Goal: Task Accomplishment & Management: Manage account settings

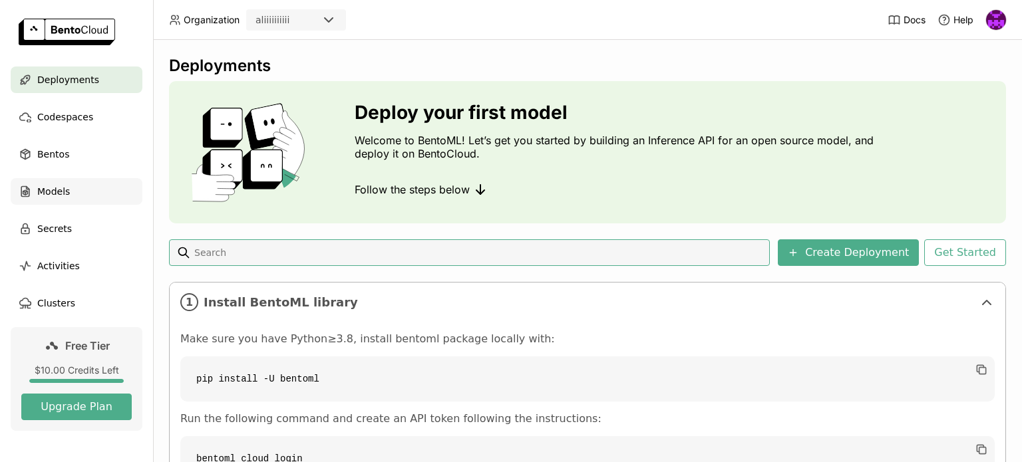
click at [63, 192] on span "Models" at bounding box center [53, 192] width 33 height 16
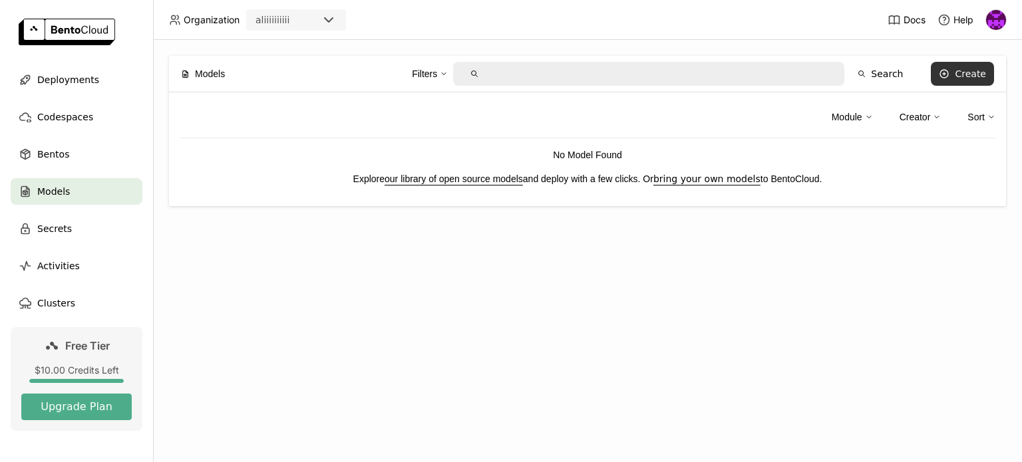
click at [957, 71] on button "Create" at bounding box center [962, 74] width 63 height 24
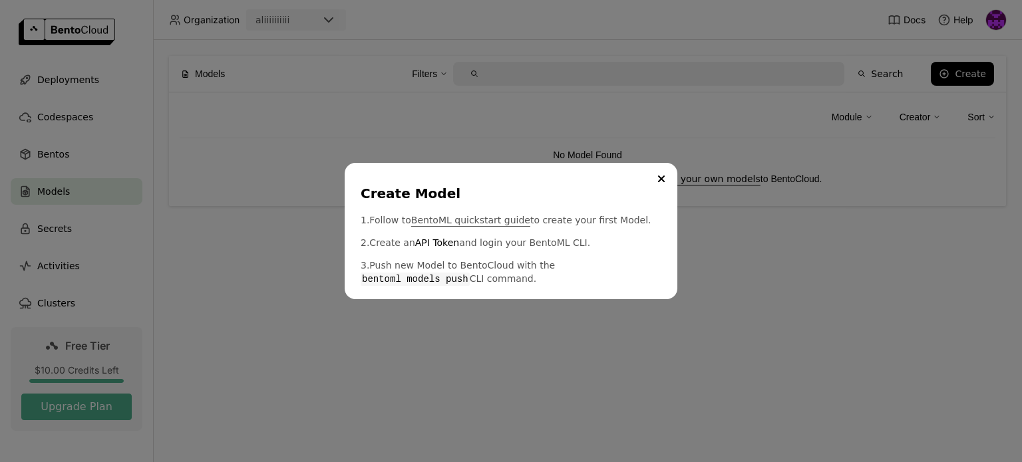
click at [476, 220] on link "BentoML quickstart guide" at bounding box center [470, 220] width 119 height 13
click at [655, 180] on button "Close" at bounding box center [661, 179] width 16 height 16
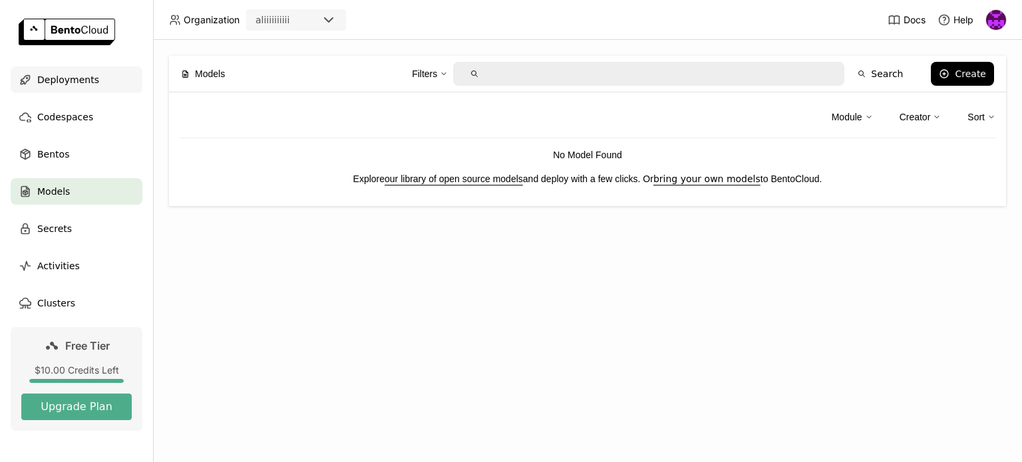
click at [57, 80] on span "Deployments" at bounding box center [68, 80] width 62 height 16
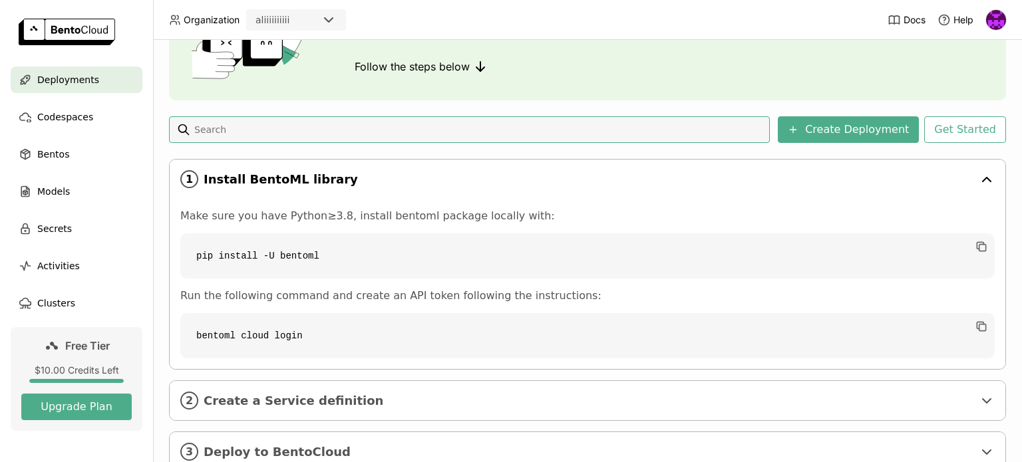
scroll to position [133, 0]
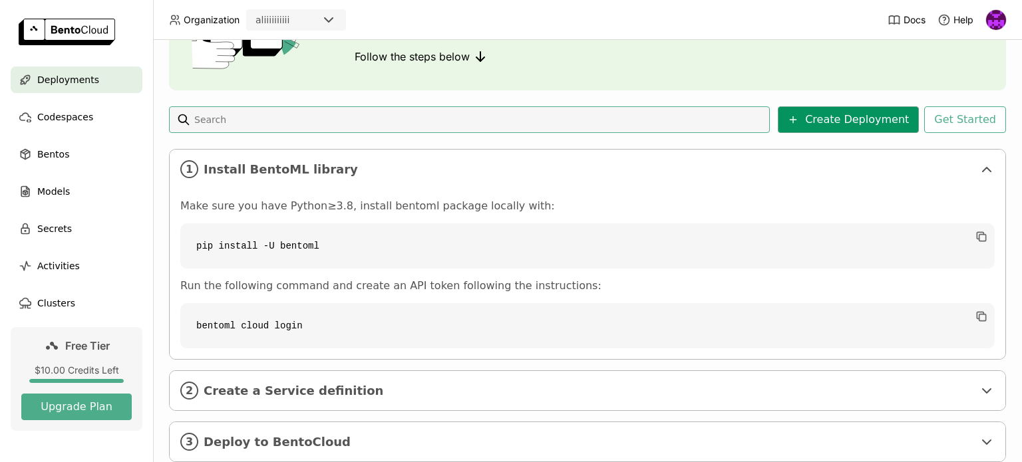
click at [836, 116] on button "Create Deployment" at bounding box center [848, 119] width 141 height 27
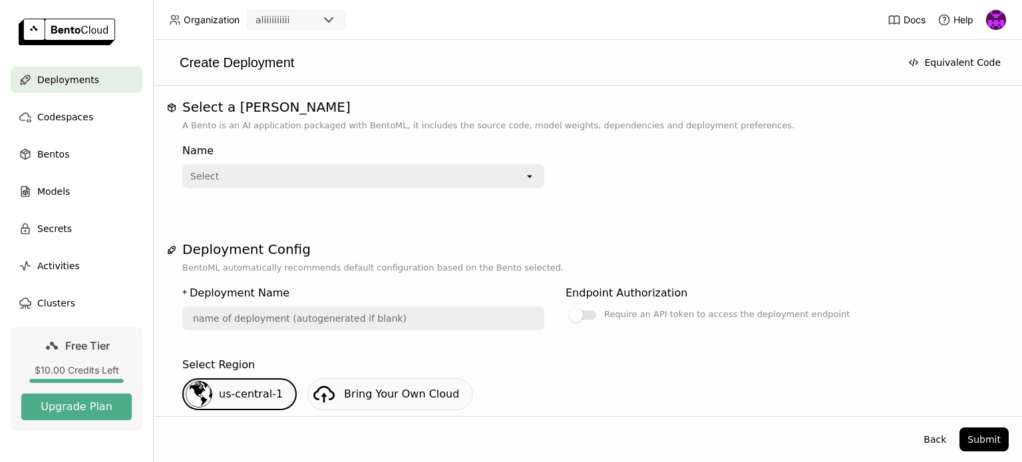
click at [307, 182] on div "Select" at bounding box center [354, 176] width 341 height 21
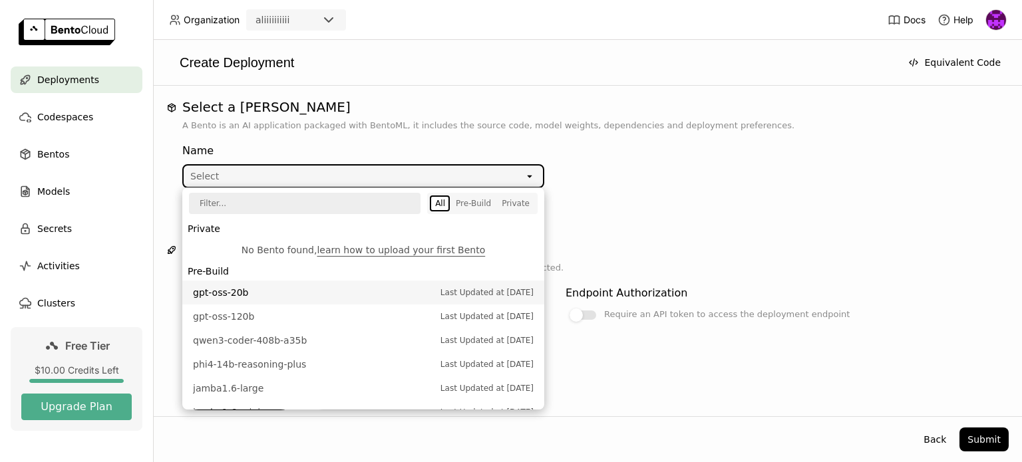
click at [234, 291] on span "gpt-oss-20b" at bounding box center [313, 292] width 241 height 13
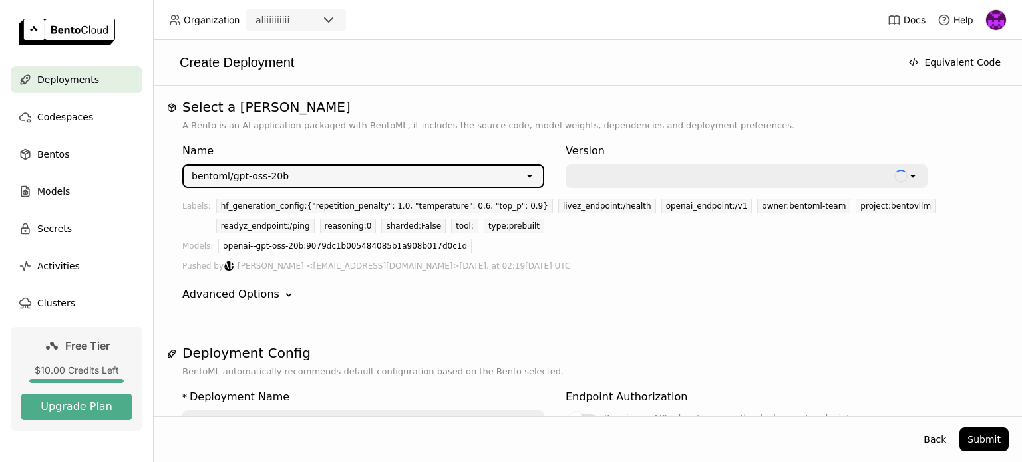
type input "gpt-oss-20-b-q2oe"
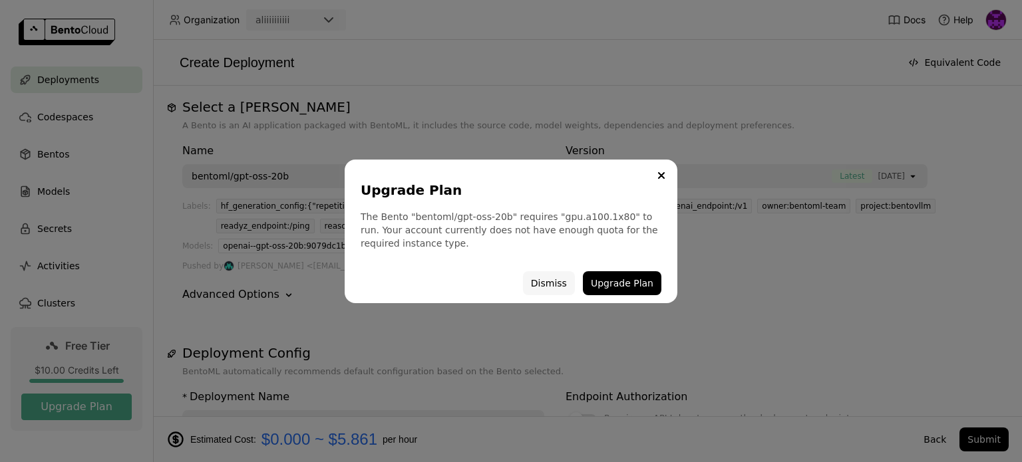
click at [551, 282] on button "Dismiss" at bounding box center [549, 283] width 52 height 24
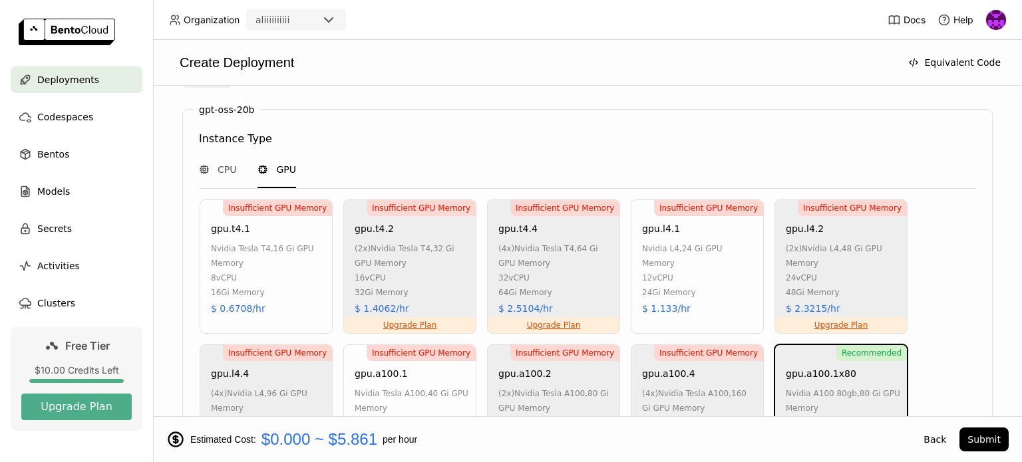
scroll to position [798, 0]
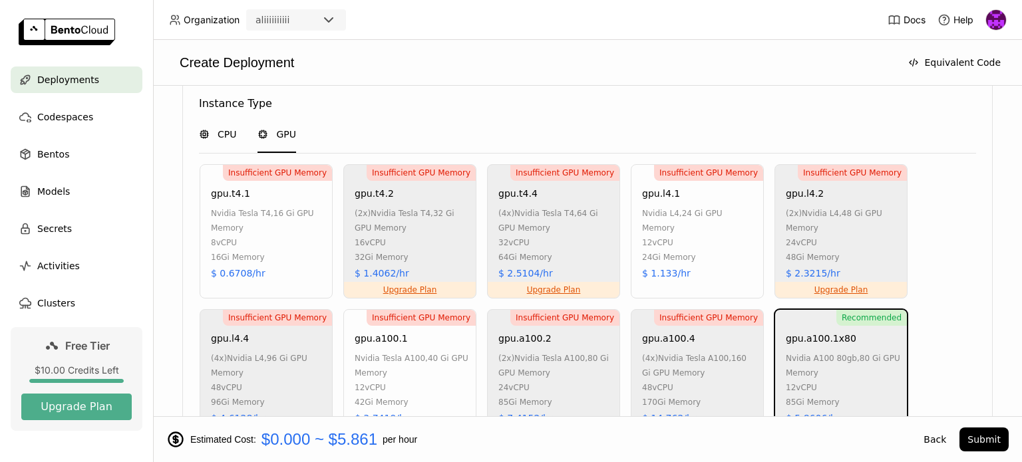
click at [218, 134] on span "CPU" at bounding box center [227, 134] width 19 height 13
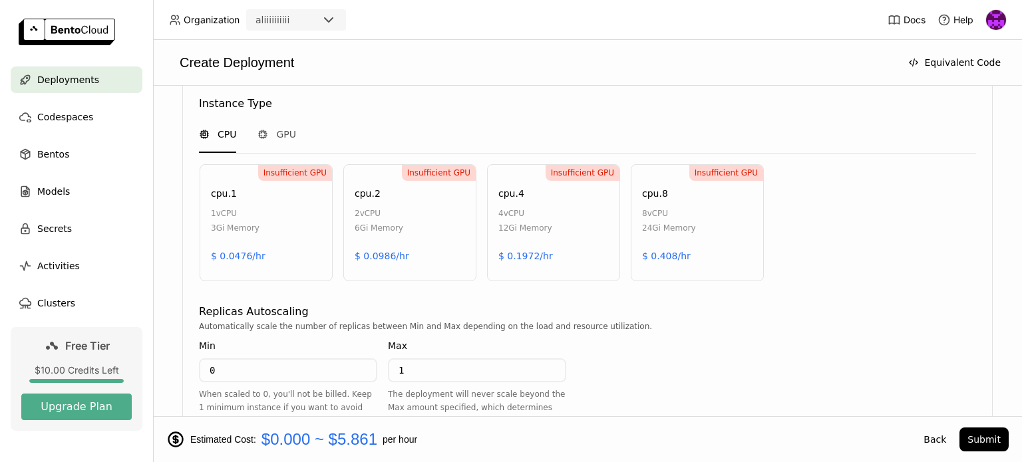
click at [246, 134] on div "CPU GPU" at bounding box center [587, 135] width 777 height 37
click at [260, 135] on div "GPU" at bounding box center [276, 134] width 39 height 13
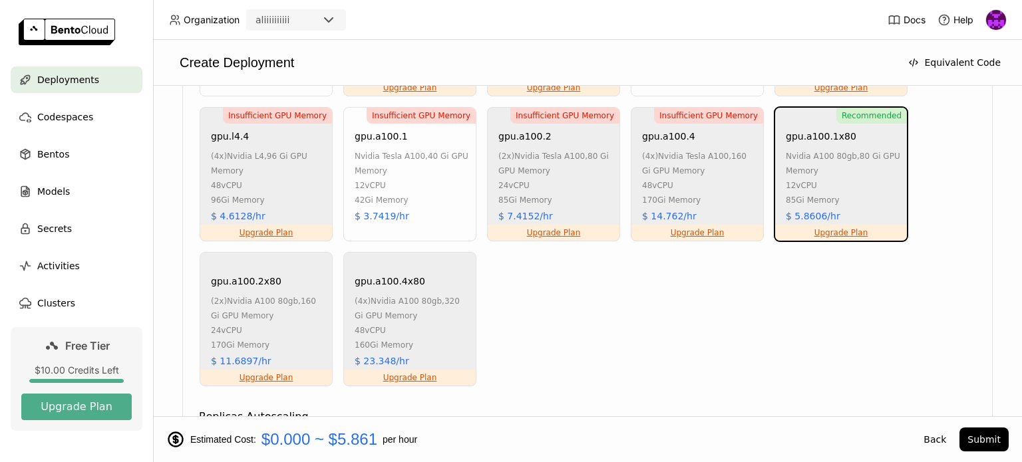
scroll to position [998, 0]
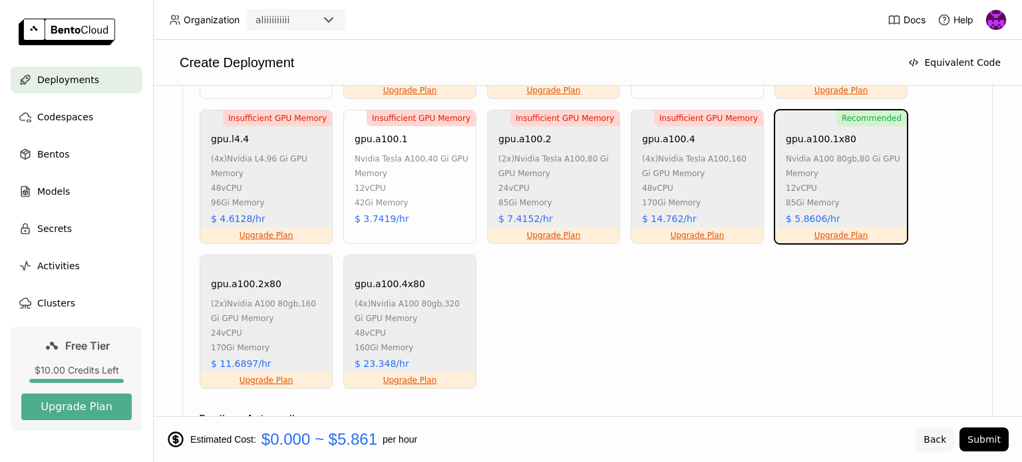
click at [932, 438] on button "Back" at bounding box center [934, 440] width 39 height 24
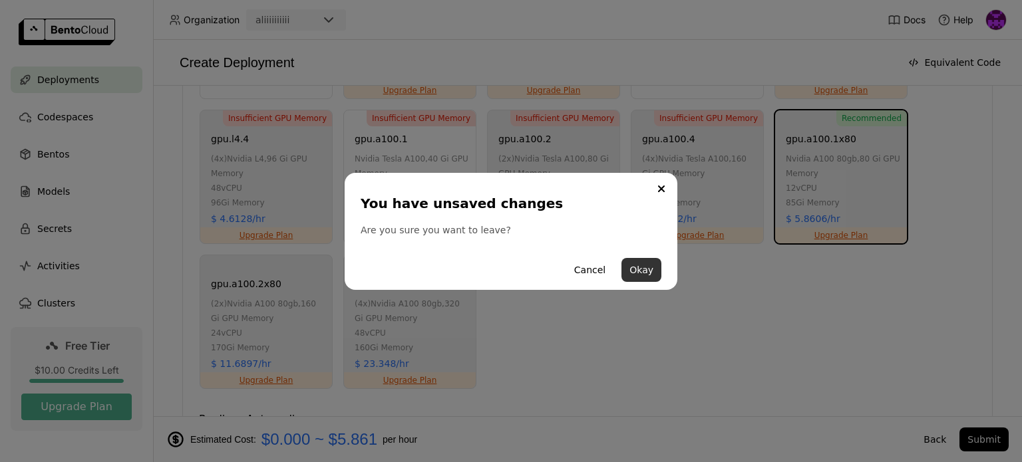
click at [642, 265] on button "Okay" at bounding box center [641, 270] width 40 height 24
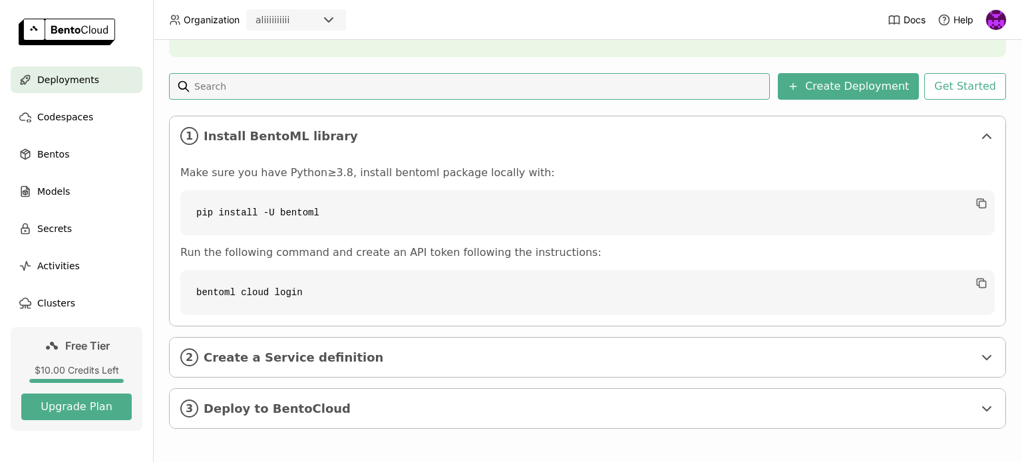
scroll to position [168, 0]
click at [266, 210] on code "pip install -U bentoml" at bounding box center [587, 211] width 814 height 45
click at [265, 210] on code "pip install -U bentoml" at bounding box center [587, 211] width 814 height 45
copy div "pip install -U bentoml"
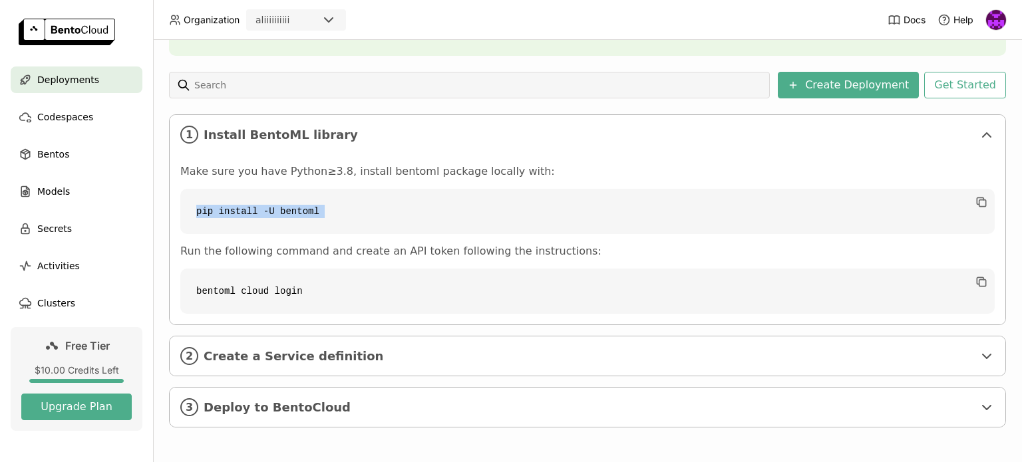
click at [322, 212] on code "pip install -U bentoml" at bounding box center [587, 211] width 814 height 45
click at [980, 356] on icon at bounding box center [987, 357] width 16 height 16
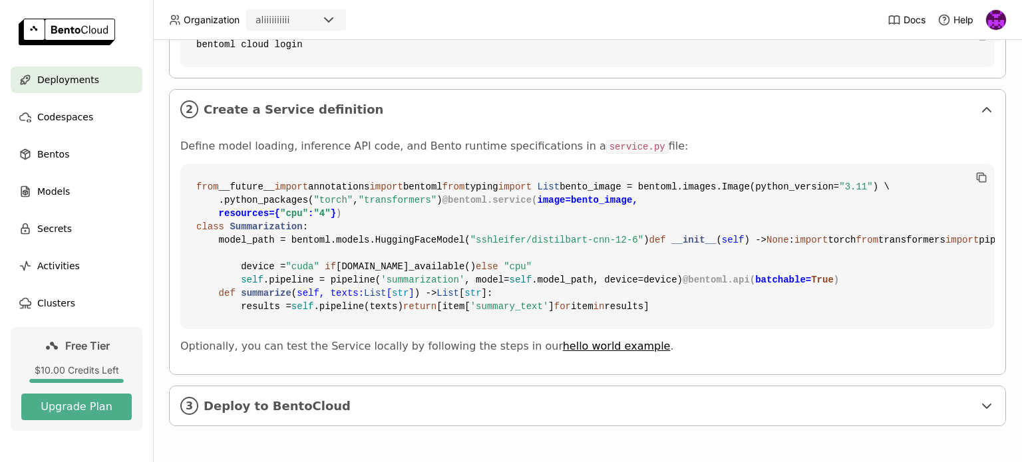
scroll to position [653, 0]
click at [727, 414] on div "3 Deploy to BentoCloud" at bounding box center [588, 406] width 836 height 39
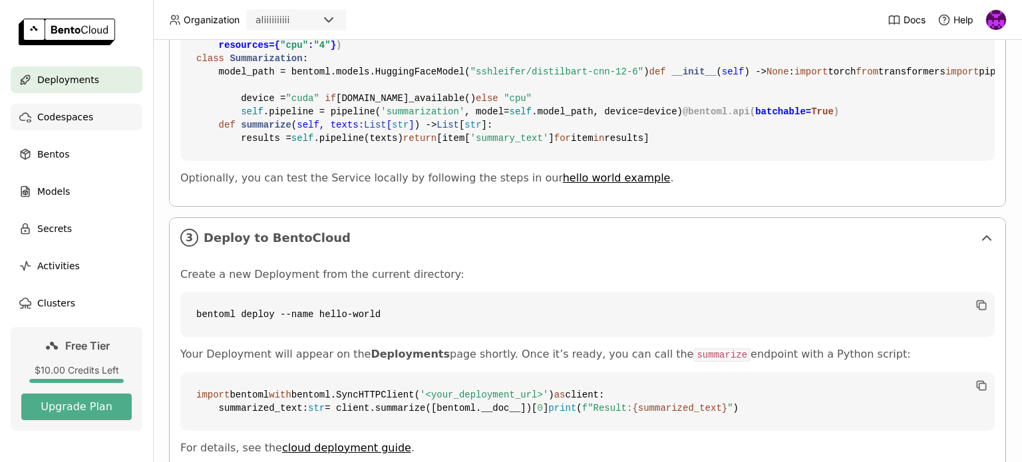
scroll to position [580, 0]
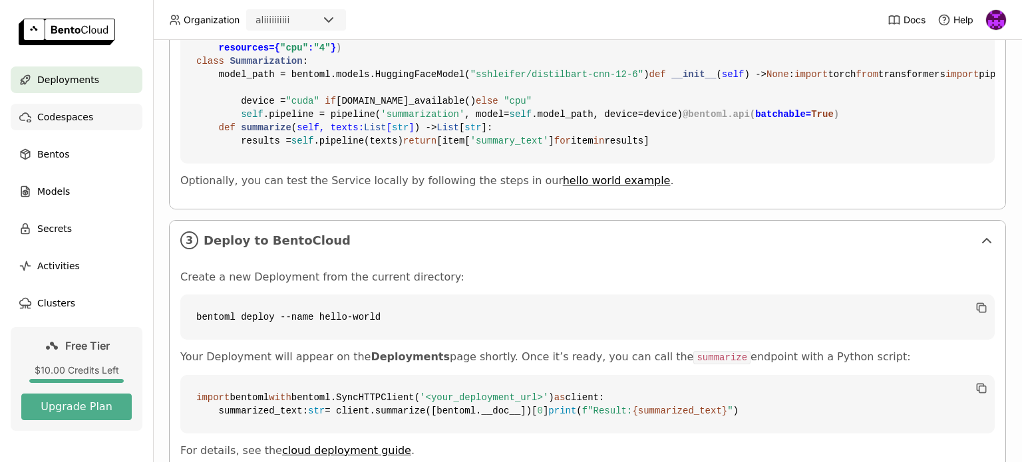
click at [53, 122] on span "Codespaces" at bounding box center [65, 117] width 56 height 16
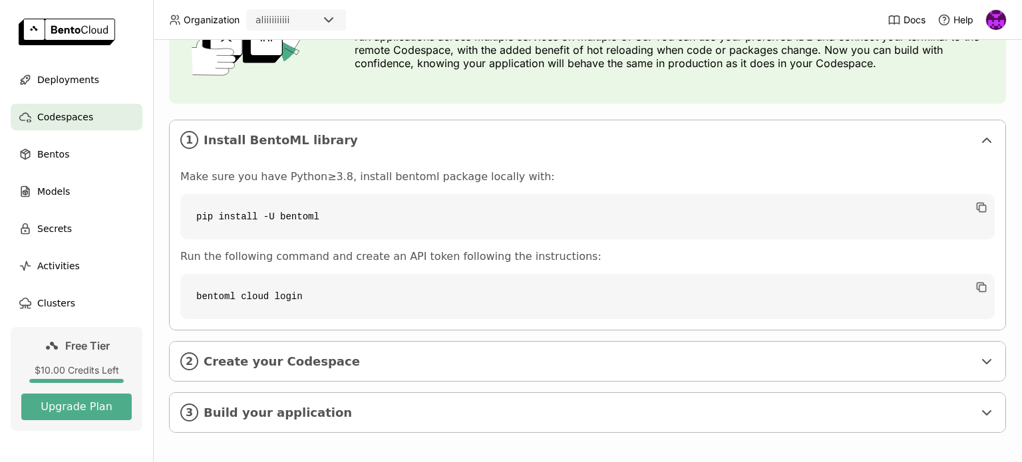
scroll to position [138, 0]
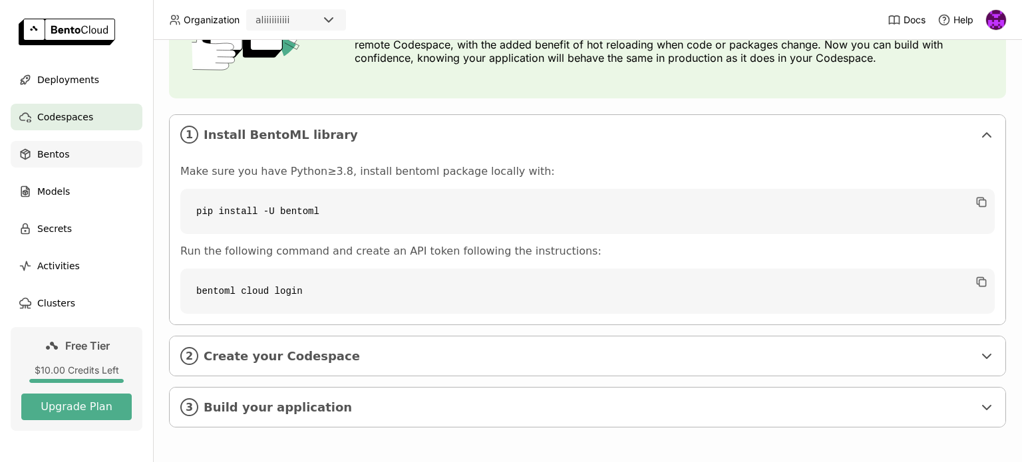
click at [77, 151] on div "Bentos" at bounding box center [77, 154] width 132 height 27
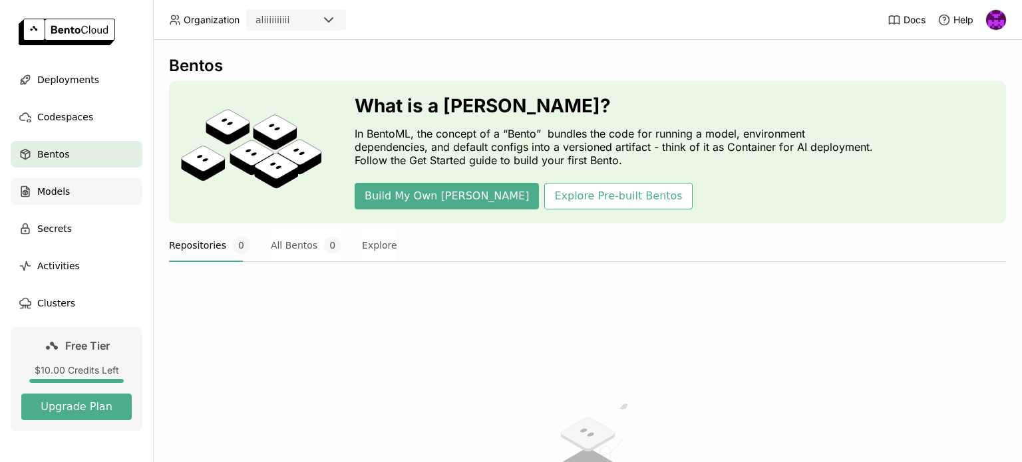
click at [79, 202] on div "Models" at bounding box center [77, 191] width 132 height 27
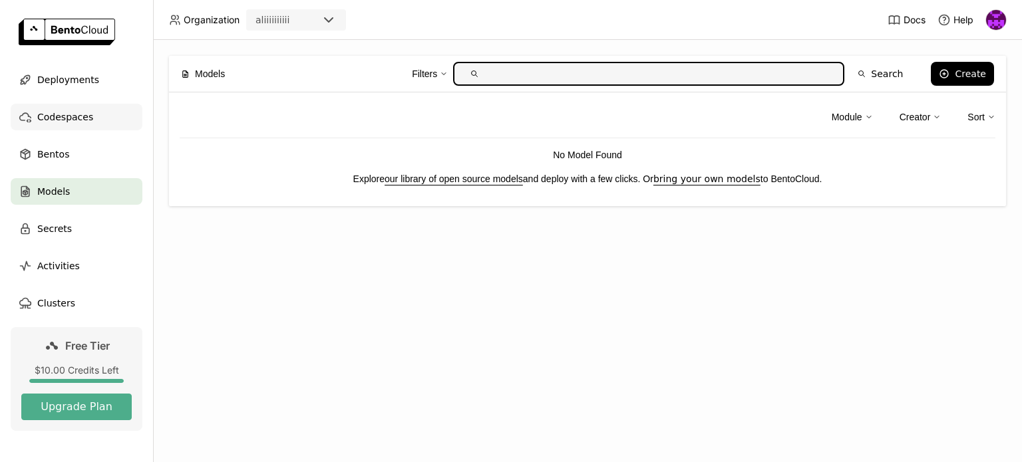
click at [72, 120] on span "Codespaces" at bounding box center [65, 117] width 56 height 16
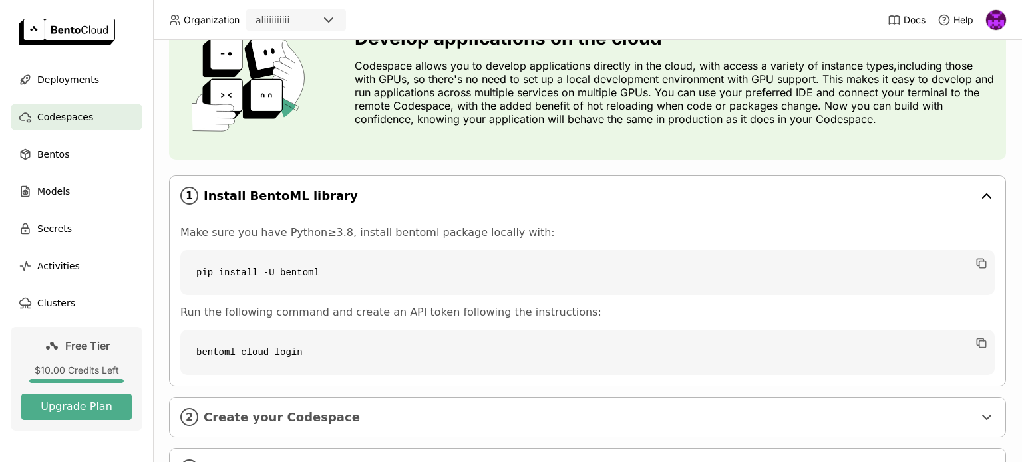
scroll to position [133, 0]
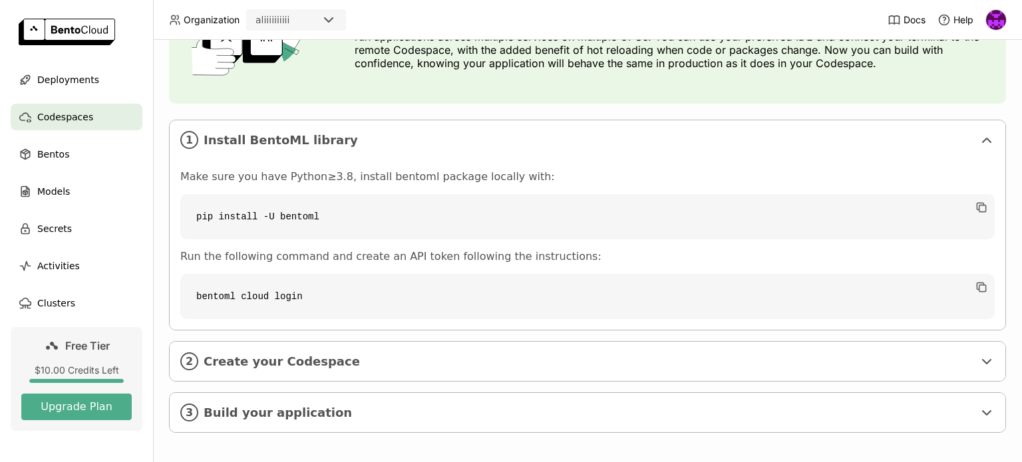
click at [253, 216] on code "pip install -U bentoml" at bounding box center [587, 216] width 814 height 45
copy div "pip install -U bentoml"
click at [270, 382] on div "1 Install BentoML library Make sure you have Python≥3.8, install bentoml packag…" at bounding box center [587, 276] width 837 height 313
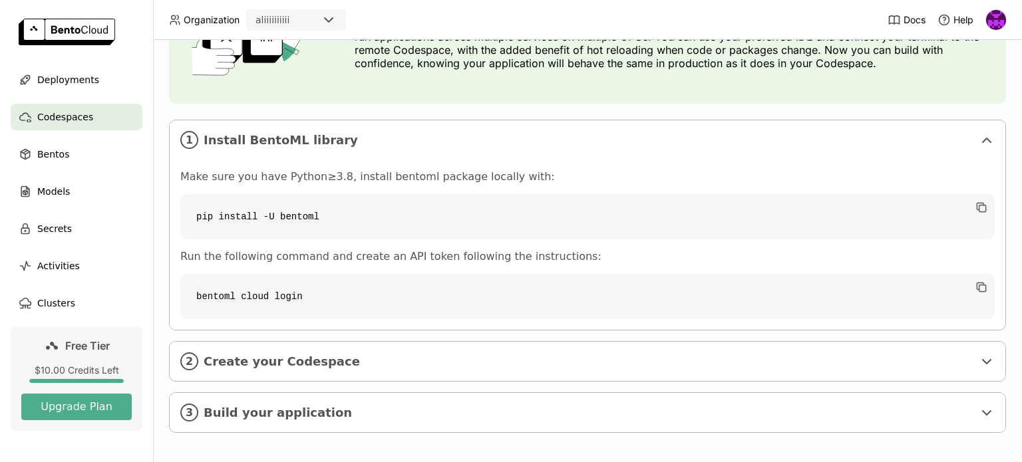
click at [242, 296] on code "bentoml cloud login" at bounding box center [587, 296] width 814 height 45
copy div "bentoml cloud login"
click at [458, 305] on code "bentoml cloud login" at bounding box center [587, 296] width 814 height 45
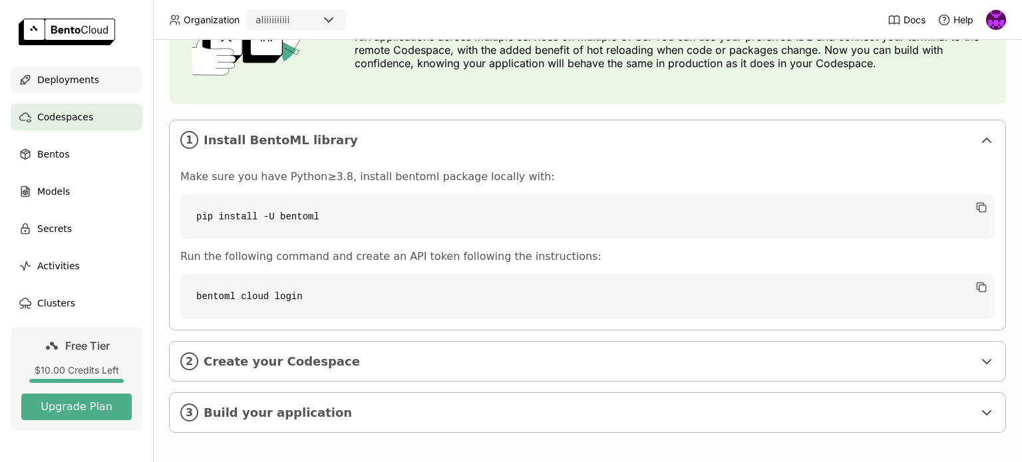
click at [84, 76] on span "Deployments" at bounding box center [68, 80] width 62 height 16
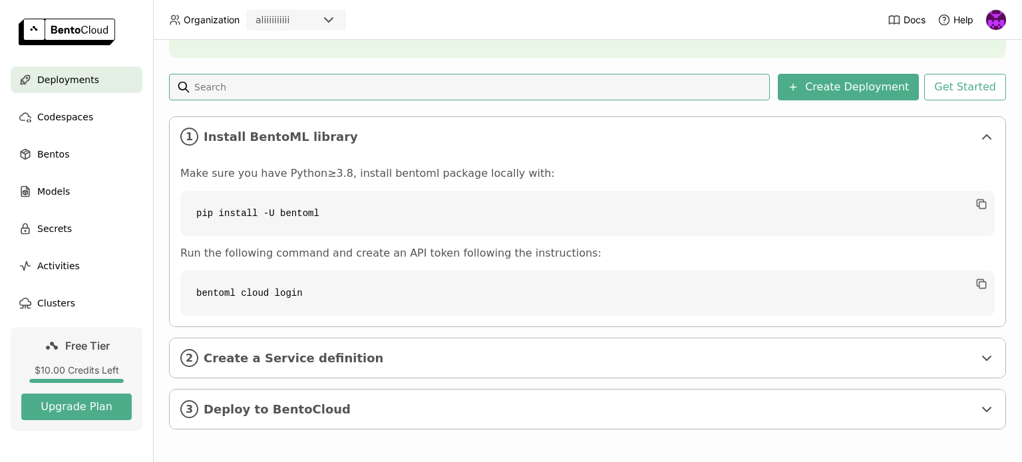
scroll to position [168, 0]
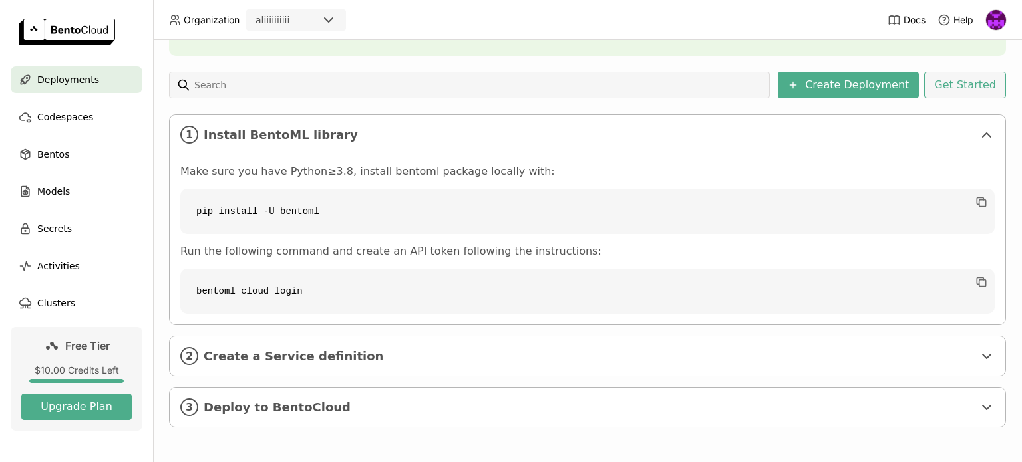
click at [940, 82] on button "Get Started" at bounding box center [965, 85] width 82 height 27
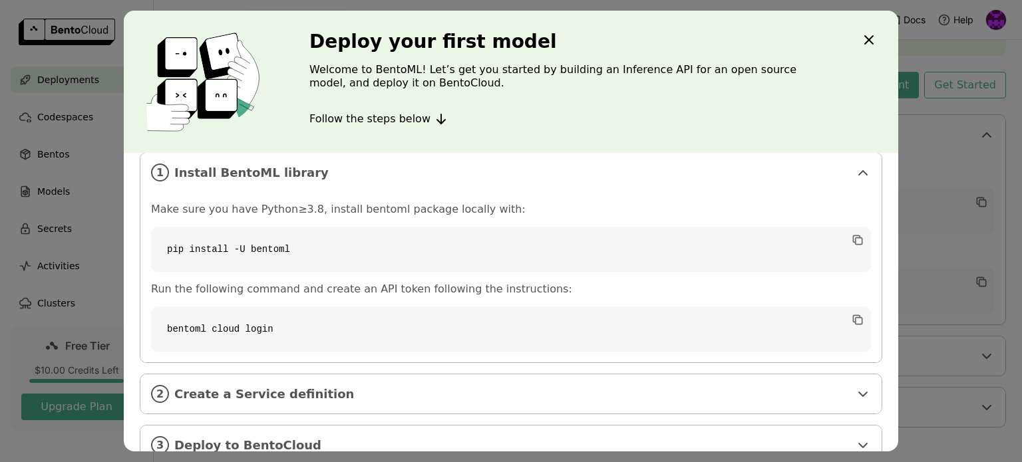
scroll to position [45, 0]
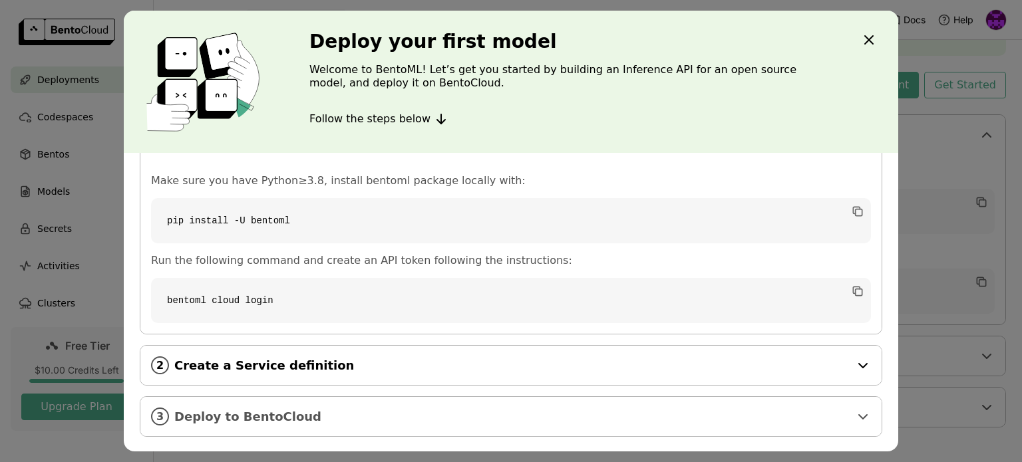
click at [855, 362] on icon "dialog" at bounding box center [863, 366] width 16 height 16
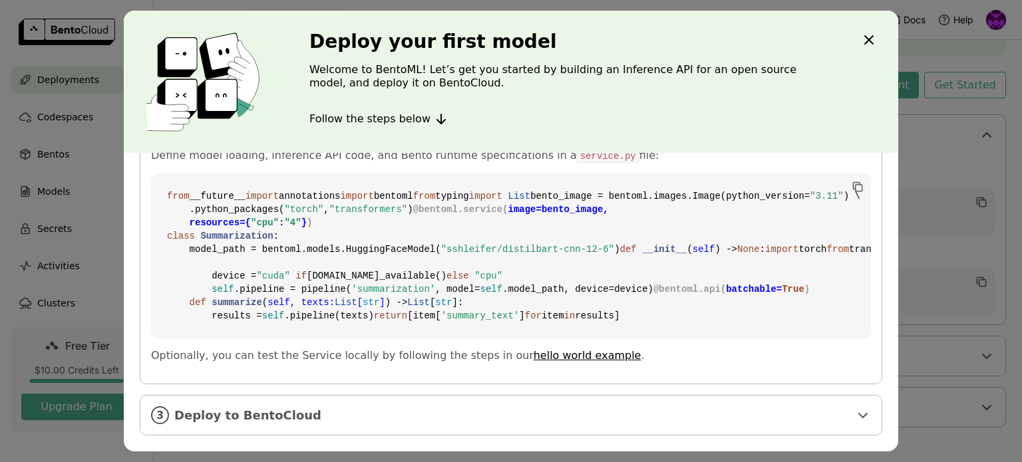
scroll to position [511, 0]
click at [861, 40] on icon "Close" at bounding box center [869, 40] width 16 height 16
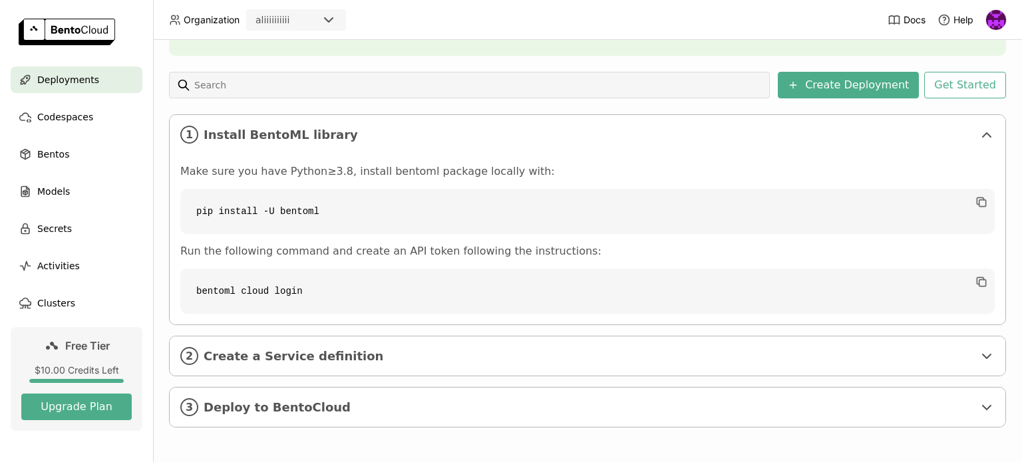
click at [304, 11] on div "aliiiiiiiiii" at bounding box center [283, 20] width 73 height 19
click at [327, 23] on icon at bounding box center [329, 20] width 16 height 16
click at [330, 22] on icon at bounding box center [329, 20] width 16 height 16
click at [369, 26] on header "Organization aliiiiiiiiii Docs Help" at bounding box center [511, 20] width 1022 height 40
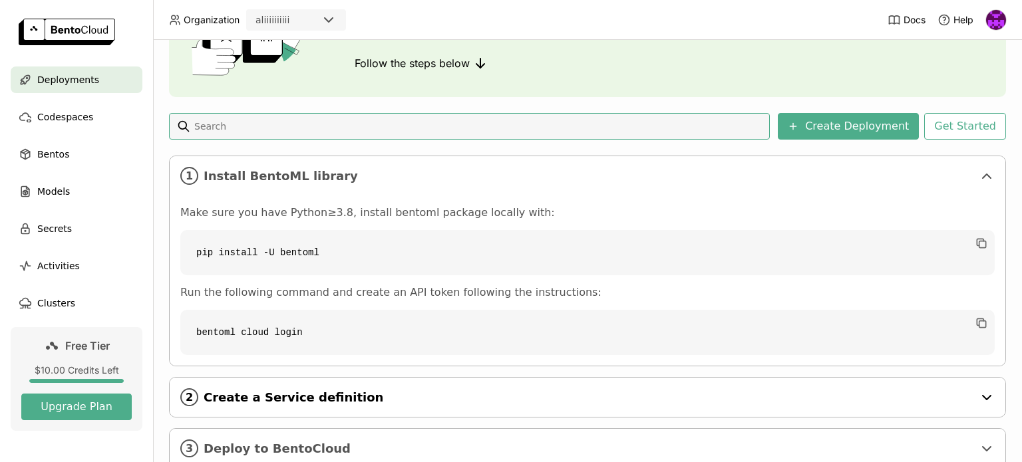
scroll to position [133, 0]
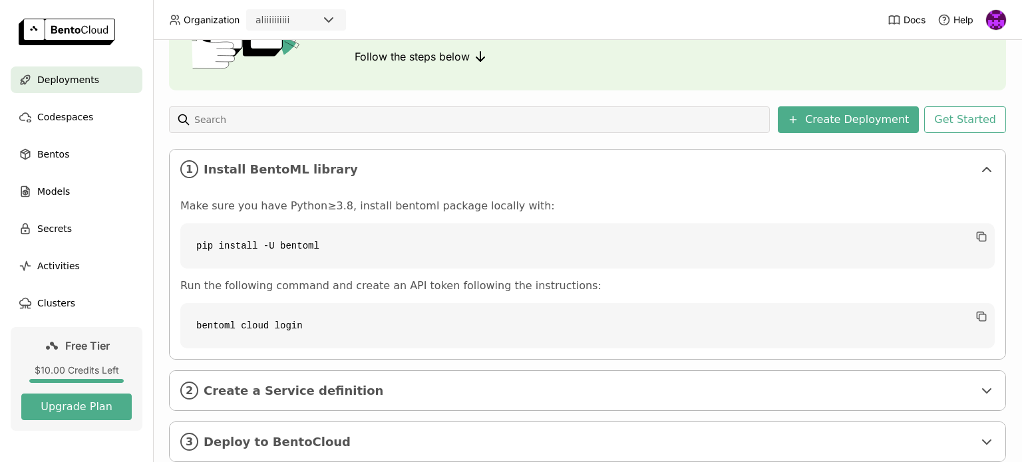
click at [267, 243] on code "pip install -U bentoml" at bounding box center [587, 246] width 814 height 45
copy div "pip install -U bentoml"
click at [263, 324] on code "bentoml cloud login" at bounding box center [587, 325] width 814 height 45
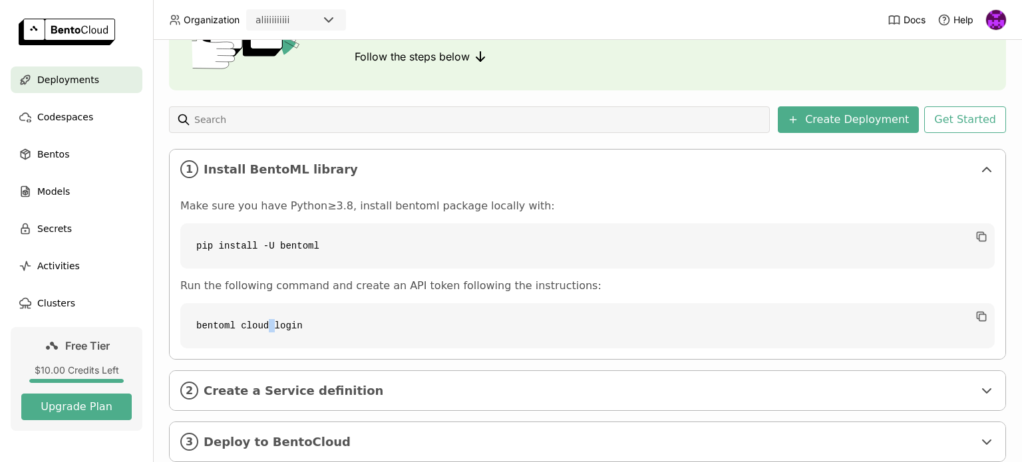
click at [263, 324] on code "bentoml cloud login" at bounding box center [587, 325] width 814 height 45
copy div "bentoml cloud login"
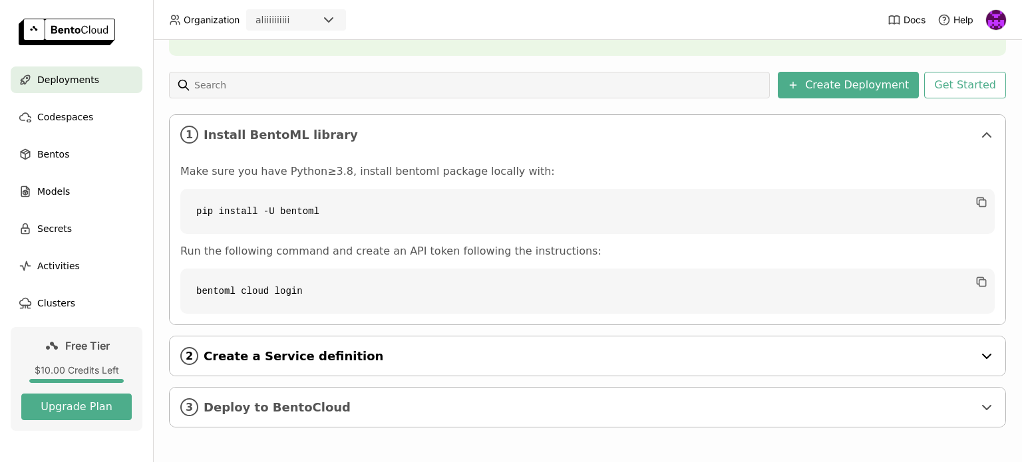
click at [979, 356] on icon at bounding box center [987, 357] width 16 height 16
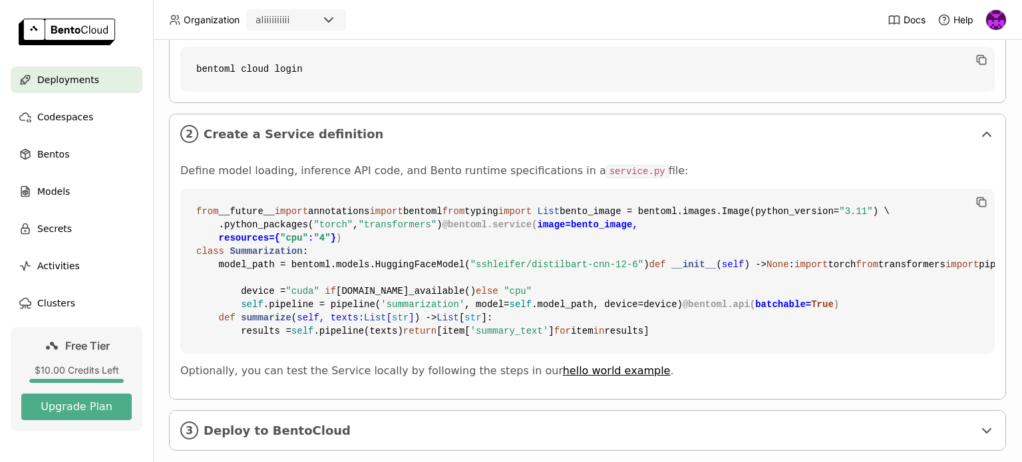
scroll to position [367, 0]
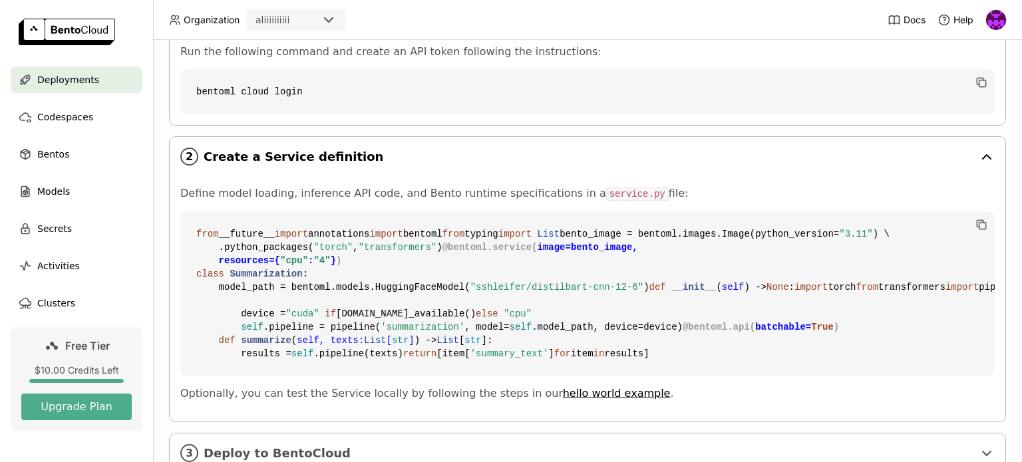
click at [983, 155] on icon at bounding box center [987, 157] width 8 height 4
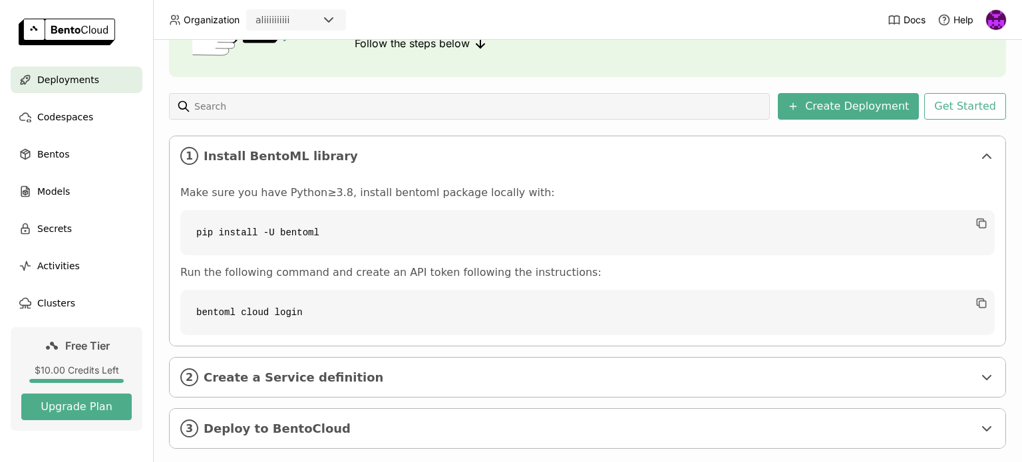
scroll to position [168, 0]
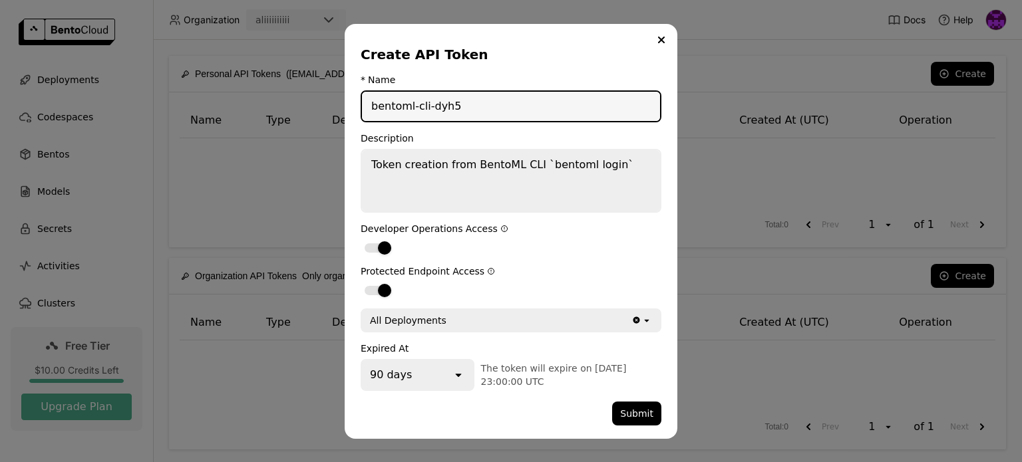
drag, startPoint x: 478, startPoint y: 107, endPoint x: 324, endPoint y: 100, distance: 153.9
click at [324, 100] on div "Create API Token * Name bentoml-cli-dyh5 Description Token creation from BentoM…" at bounding box center [511, 231] width 1022 height 462
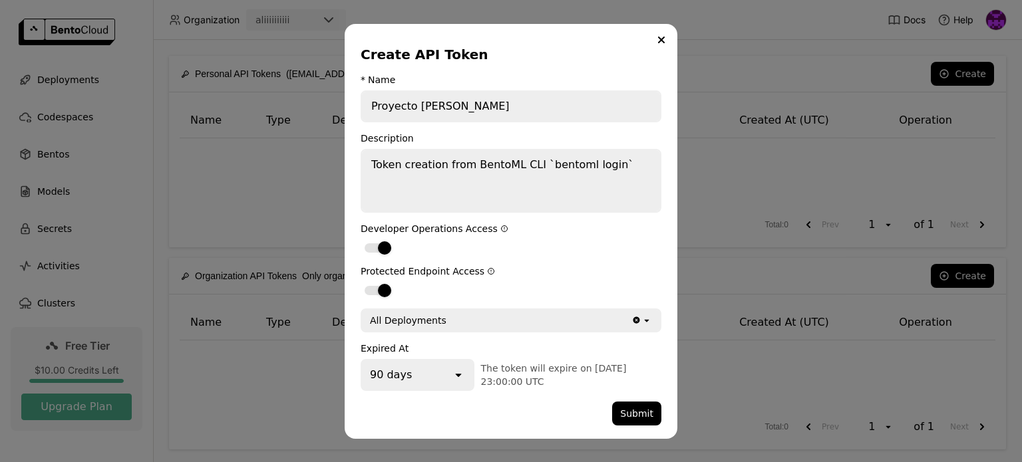
click at [460, 374] on icon "dialog" at bounding box center [458, 375] width 6 height 3
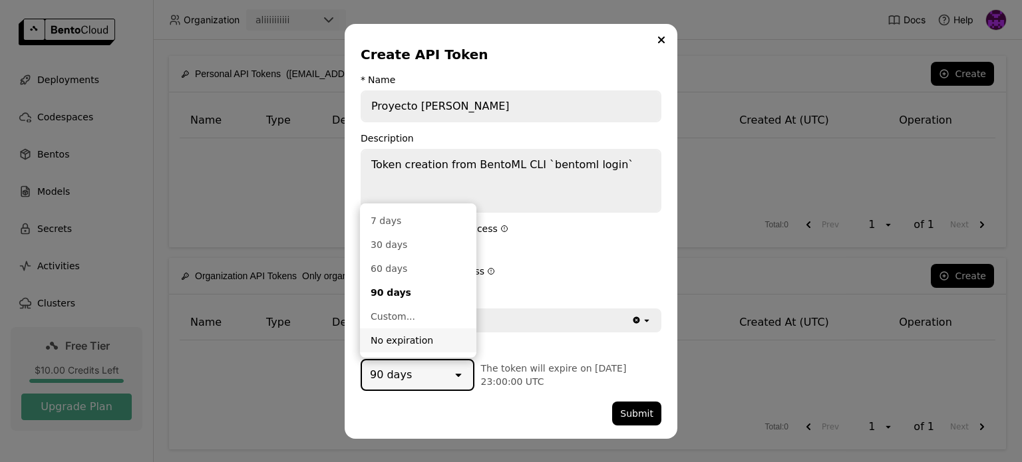
click at [417, 335] on div "No expiration" at bounding box center [418, 340] width 95 height 13
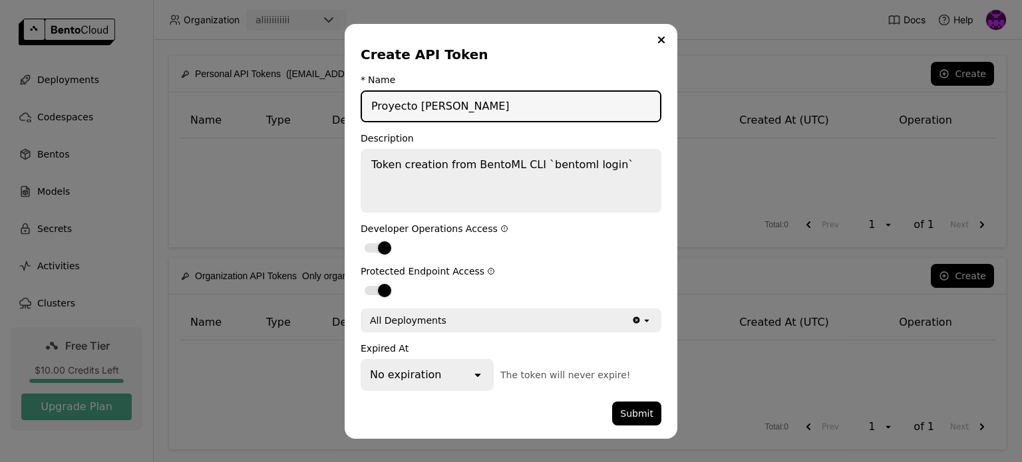
drag, startPoint x: 411, startPoint y: 106, endPoint x: 377, endPoint y: 106, distance: 33.9
click at [377, 106] on input "Proyecto angel" at bounding box center [511, 106] width 298 height 29
click at [422, 108] on input "Prueba codigo angel" at bounding box center [511, 106] width 298 height 29
click at [457, 108] on input "Prueba código angel" at bounding box center [511, 106] width 298 height 29
type input "Prueba código ángel"
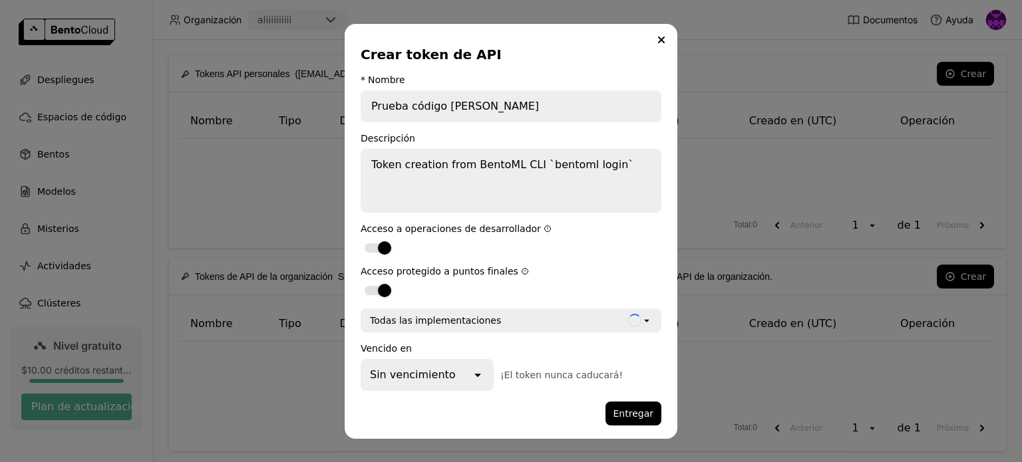
click at [511, 53] on div "Crear token de API" at bounding box center [508, 54] width 295 height 19
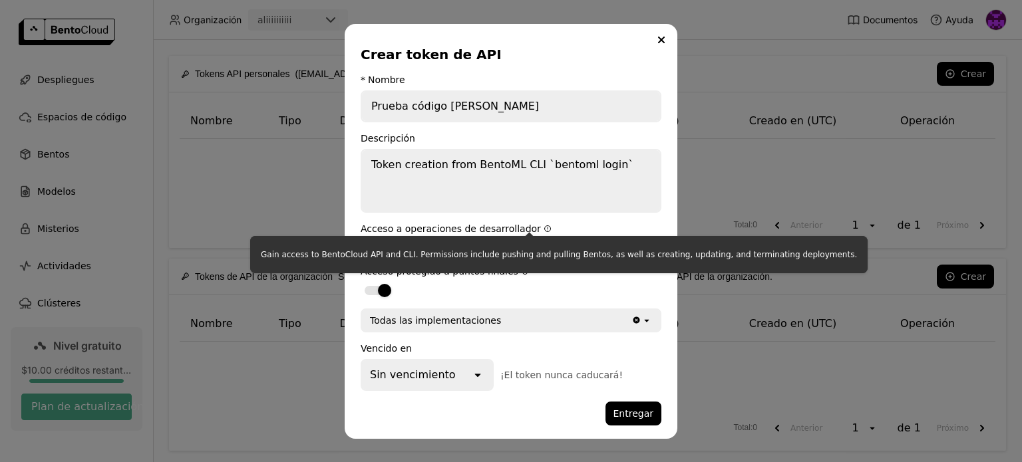
click at [544, 229] on icon "diálogo" at bounding box center [547, 229] width 6 height 6
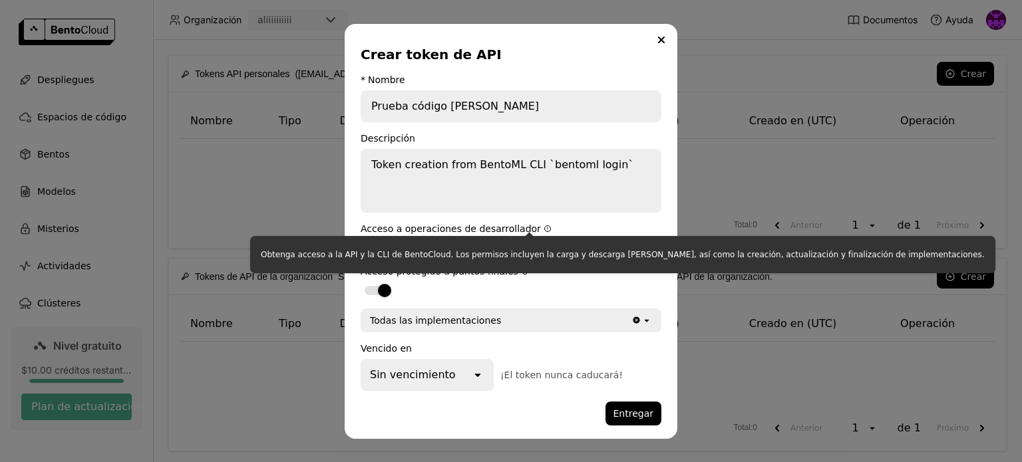
click at [548, 228] on icon "diálogo" at bounding box center [548, 228] width 0 height 1
click at [528, 303] on form "* Nombre Prueba código ángel Descripción Token creation from BentoML CLI `bento…" at bounding box center [511, 250] width 301 height 351
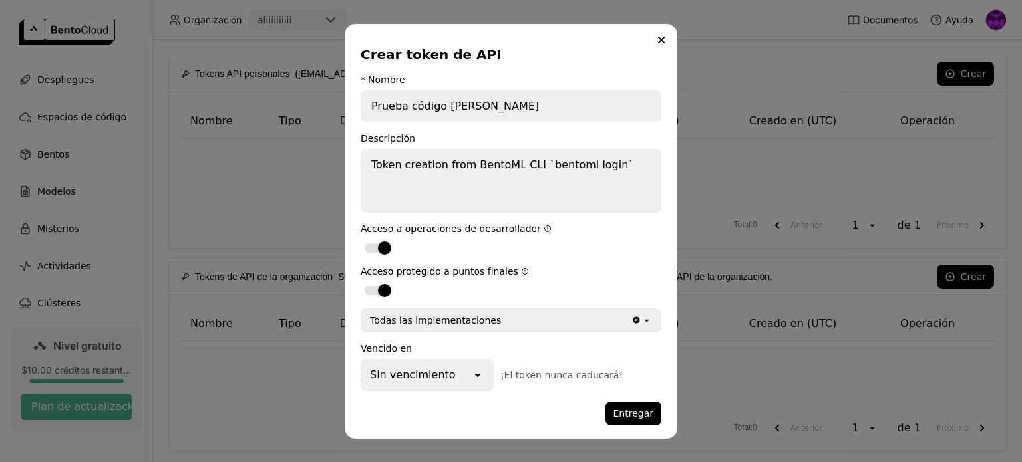
click at [467, 376] on div "Sin vencimiento" at bounding box center [416, 375] width 109 height 29
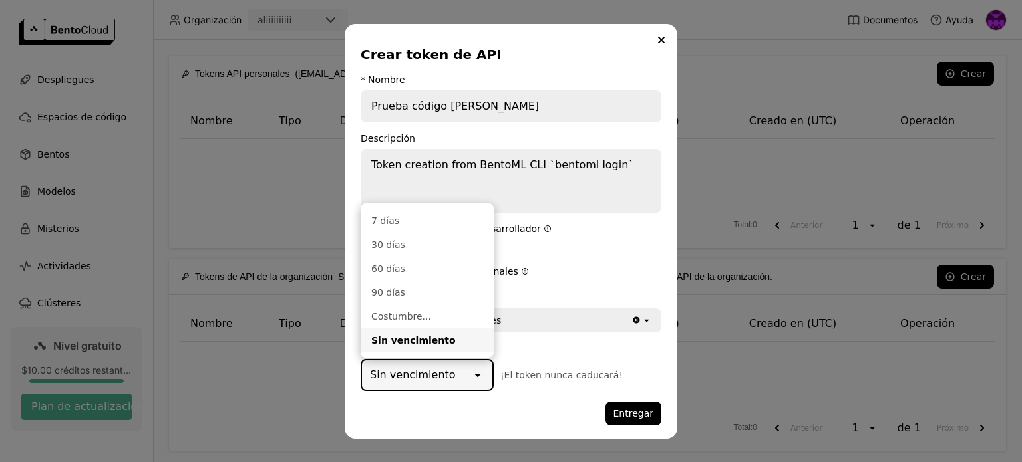
click at [467, 376] on div "Sin vencimiento" at bounding box center [416, 375] width 109 height 29
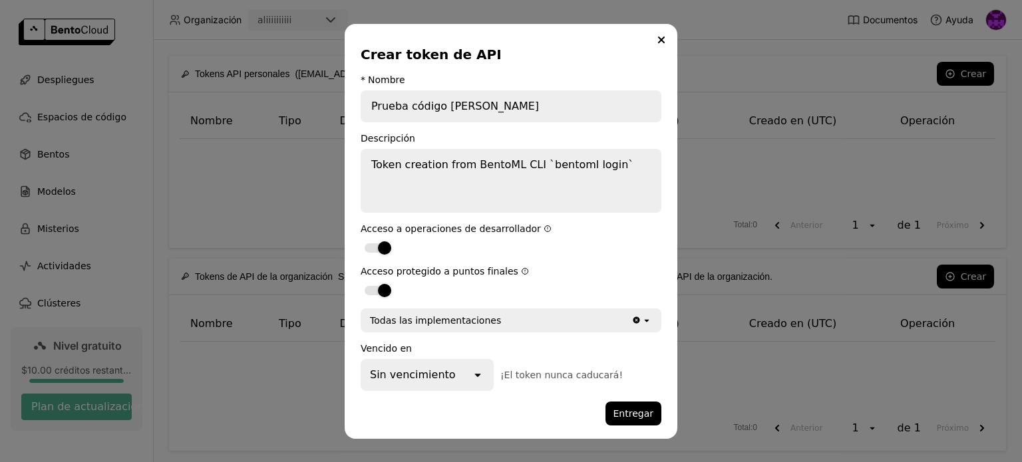
click at [505, 365] on div "Sin vencimiento open ¡El token nunca caducará!" at bounding box center [511, 375] width 301 height 32
click at [647, 321] on icon "open" at bounding box center [646, 320] width 11 height 11
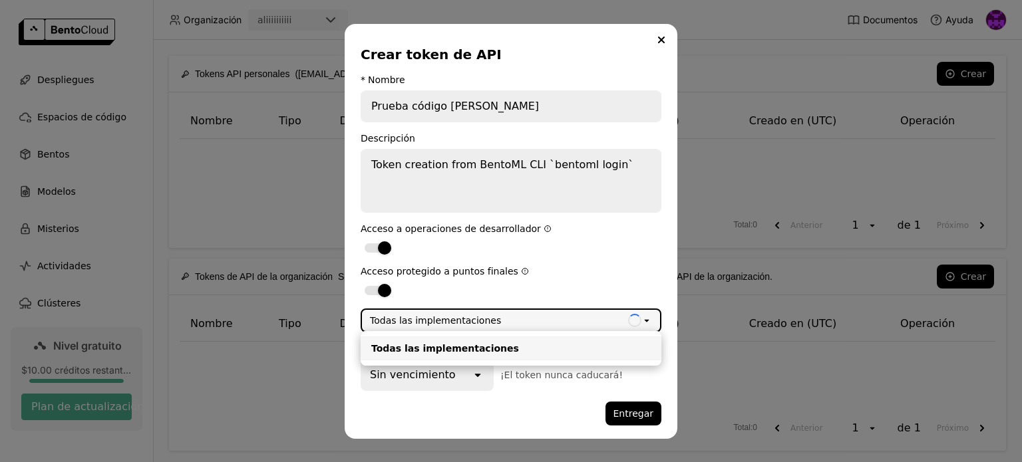
click at [560, 325] on div "Todas las implementaciones" at bounding box center [495, 320] width 266 height 21
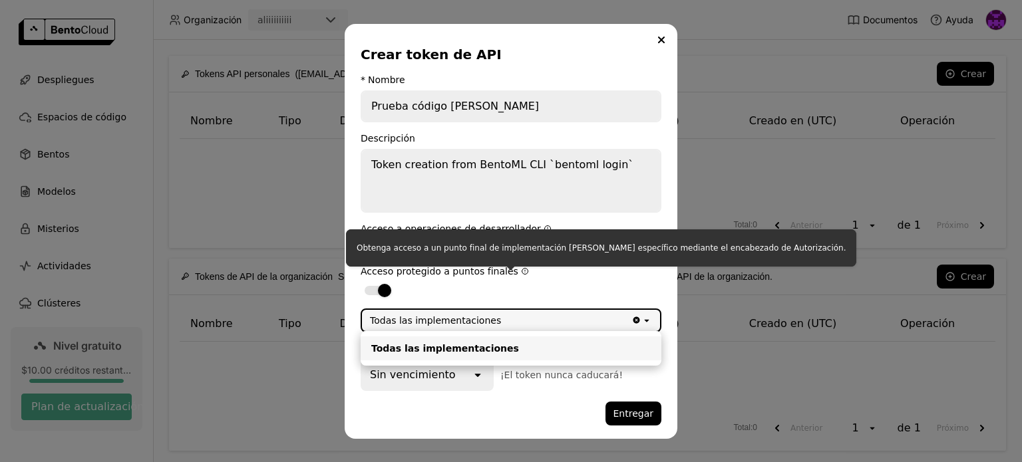
click at [643, 256] on div "Obtenga acceso a un punto final de implementación de Bento específico mediante …" at bounding box center [601, 248] width 510 height 37
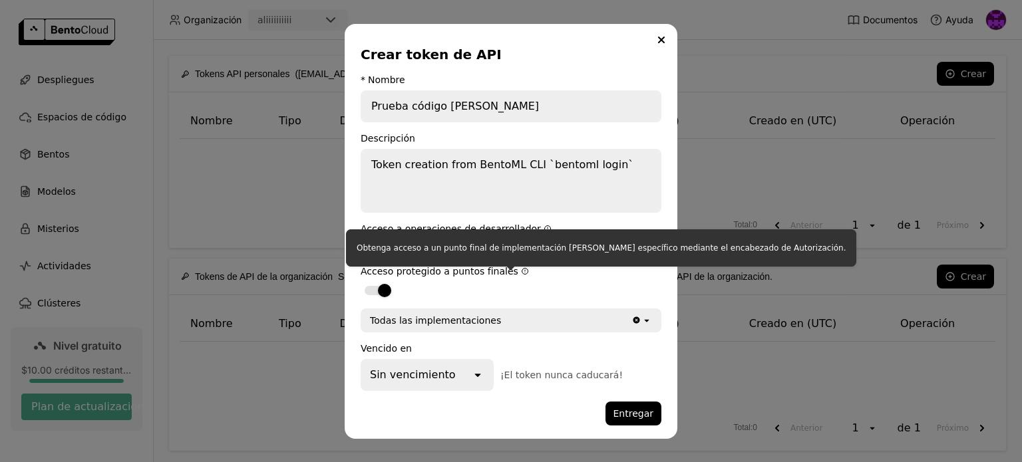
click at [567, 283] on label "diálogo" at bounding box center [511, 290] width 301 height 16
click at [361, 282] on input "diálogo" at bounding box center [361, 282] width 0 height 0
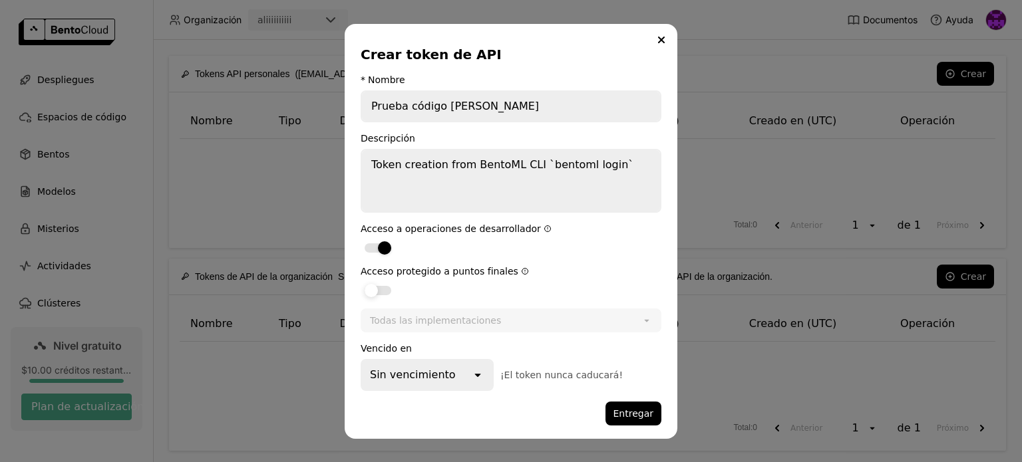
click at [386, 292] on div "diálogo" at bounding box center [378, 290] width 27 height 9
click at [361, 282] on input "diálogo" at bounding box center [361, 282] width 0 height 0
click at [474, 244] on label "diálogo" at bounding box center [511, 248] width 301 height 16
click at [361, 240] on input "diálogo" at bounding box center [361, 240] width 0 height 0
click at [473, 244] on label "diálogo" at bounding box center [511, 248] width 301 height 16
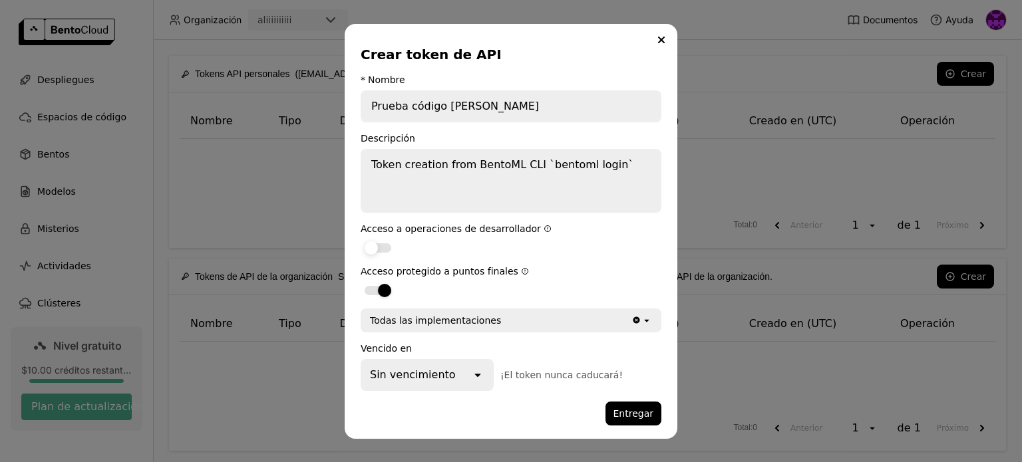
click at [361, 240] on input "diálogo" at bounding box center [361, 240] width 0 height 0
click at [636, 412] on font "Entregar" at bounding box center [633, 413] width 41 height 11
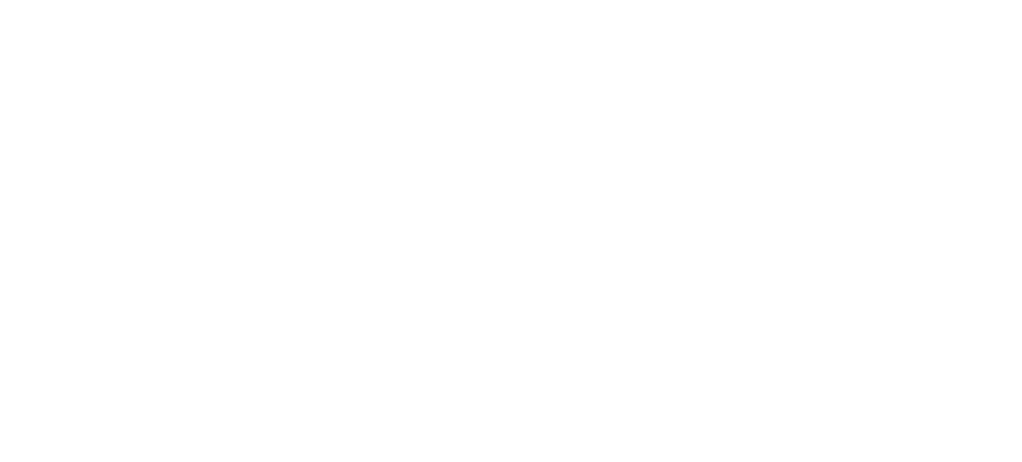
click at [326, 0] on html "Texto original Valora esta traducción Tu opinión servirá para ayudar a mejorar …" at bounding box center [511, 0] width 1022 height 0
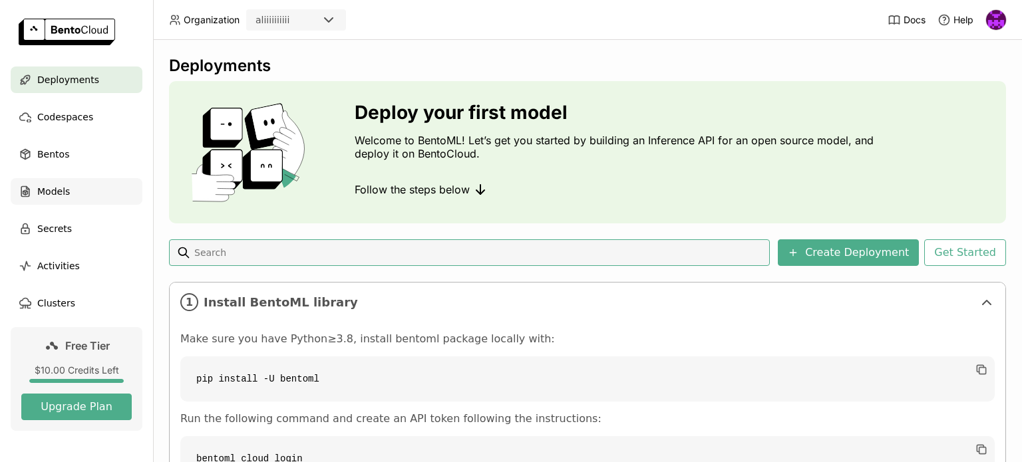
click at [72, 185] on div "Models" at bounding box center [77, 191] width 132 height 27
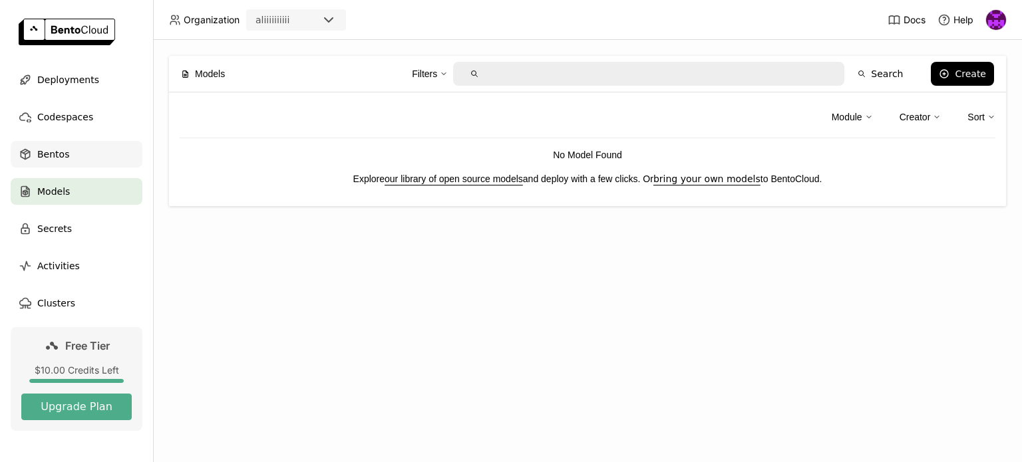
click at [67, 158] on div "Bentos" at bounding box center [77, 154] width 132 height 27
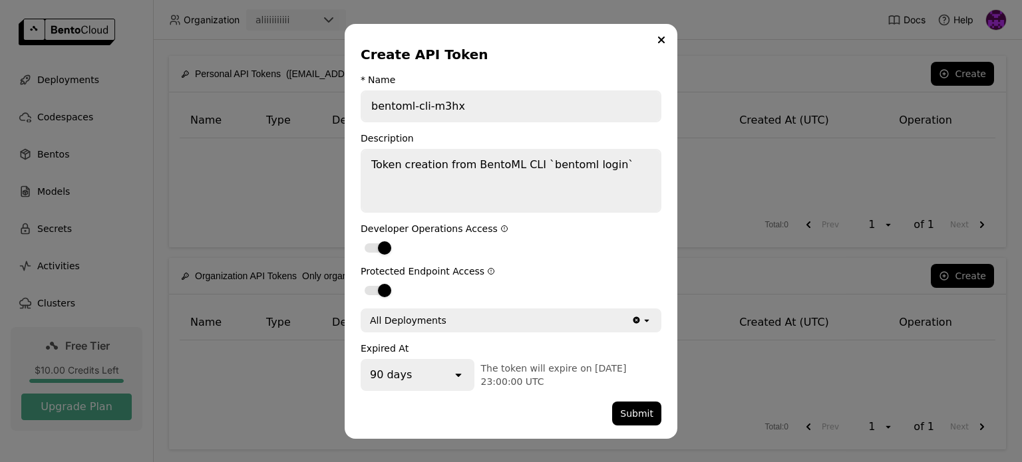
click at [430, 374] on div "90 days" at bounding box center [407, 375] width 90 height 29
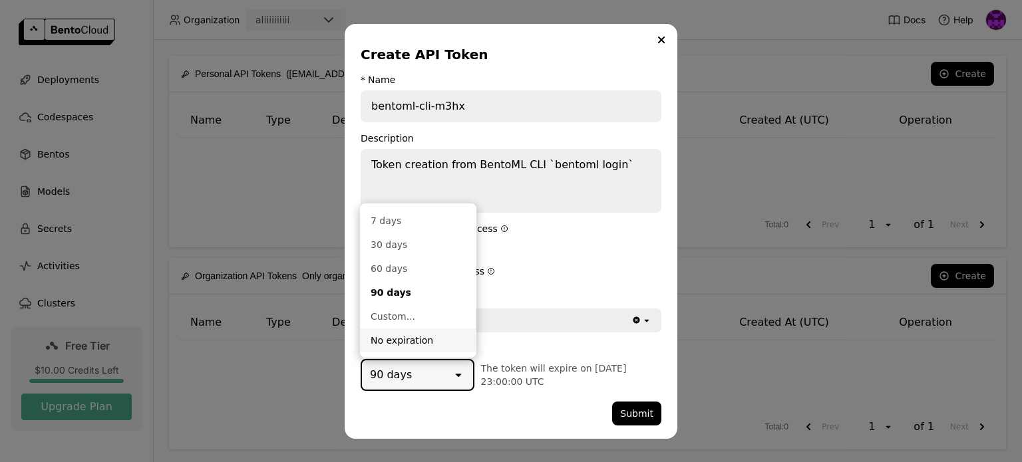
click at [413, 343] on div "No expiration" at bounding box center [418, 340] width 95 height 13
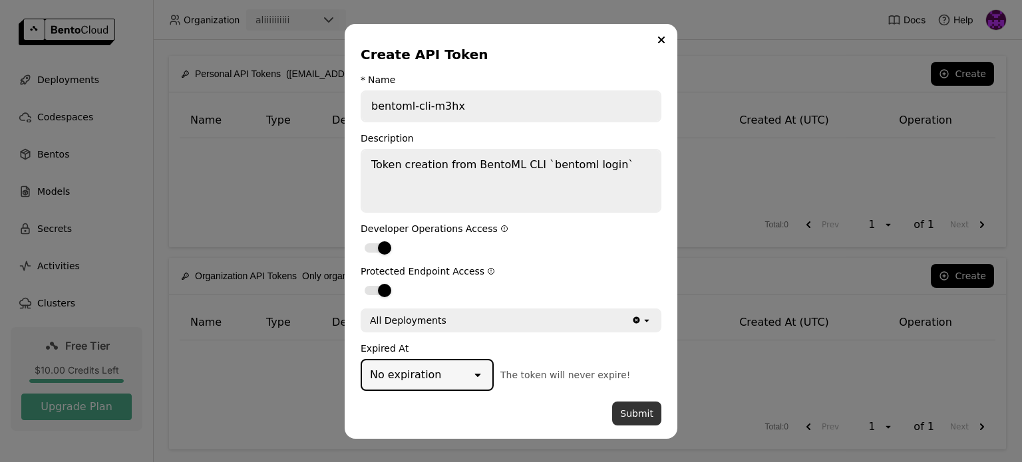
click at [631, 412] on button "Submit" at bounding box center [636, 414] width 49 height 24
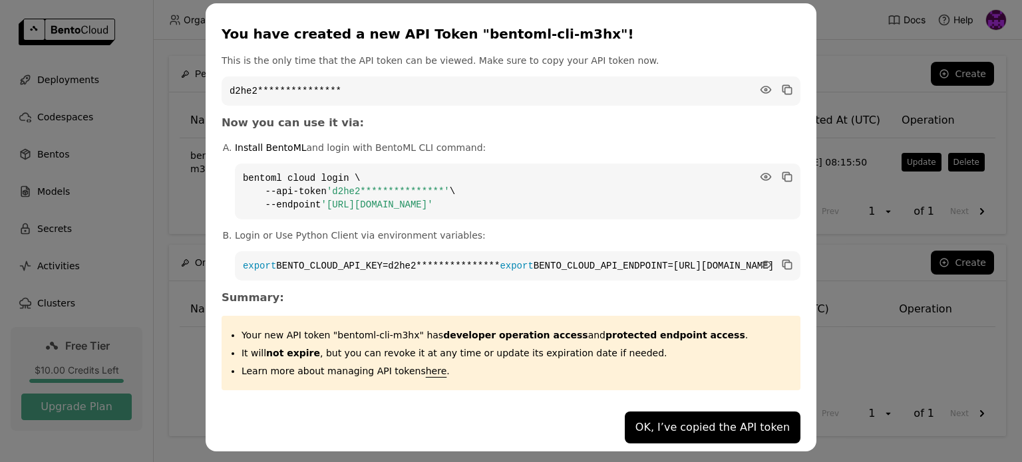
scroll to position [20, 0]
click at [761, 86] on icon "dialog" at bounding box center [766, 89] width 10 height 7
click at [579, 29] on div "You have created a new API Token "bentoml-cli-m3hx"!" at bounding box center [508, 34] width 573 height 19
drag, startPoint x: 273, startPoint y: 18, endPoint x: 656, endPoint y: 268, distance: 457.6
click at [656, 268] on div "**********" at bounding box center [511, 227] width 611 height 448
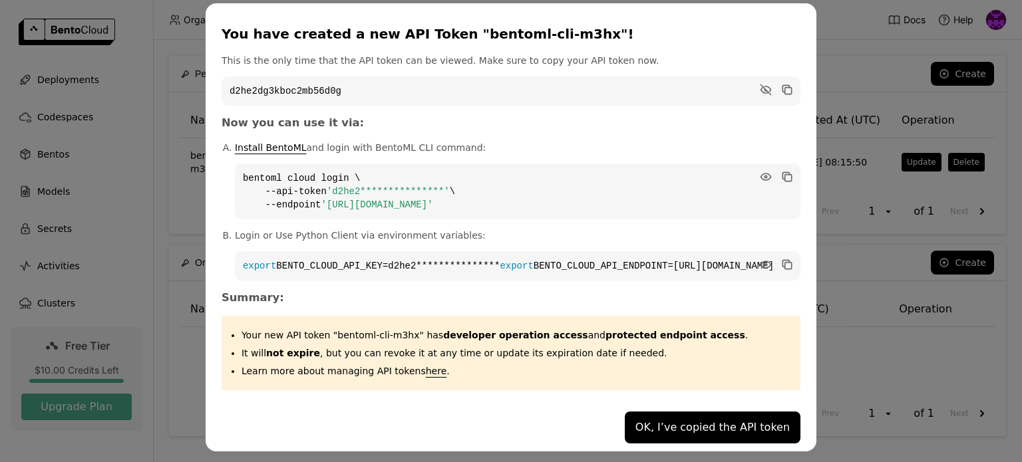
copy div "**********"
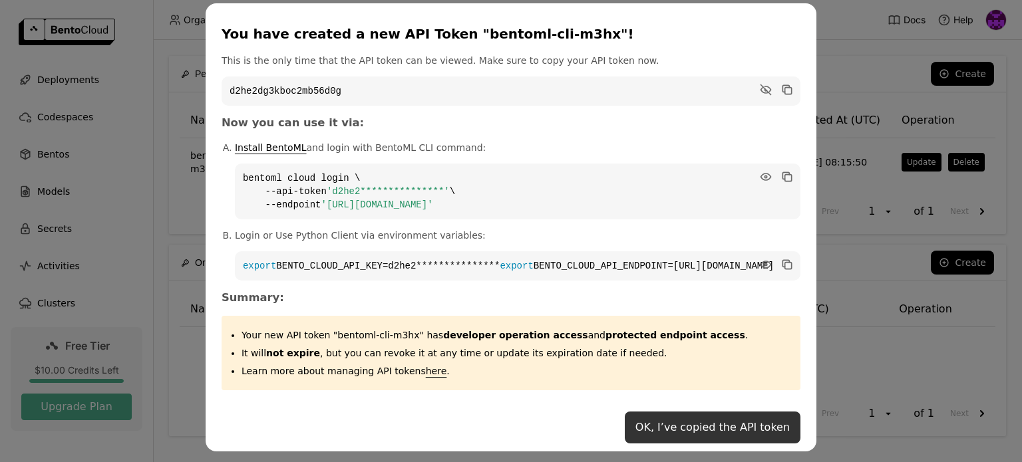
click at [665, 425] on button "OK, I’ve copied the API token" at bounding box center [713, 428] width 176 height 32
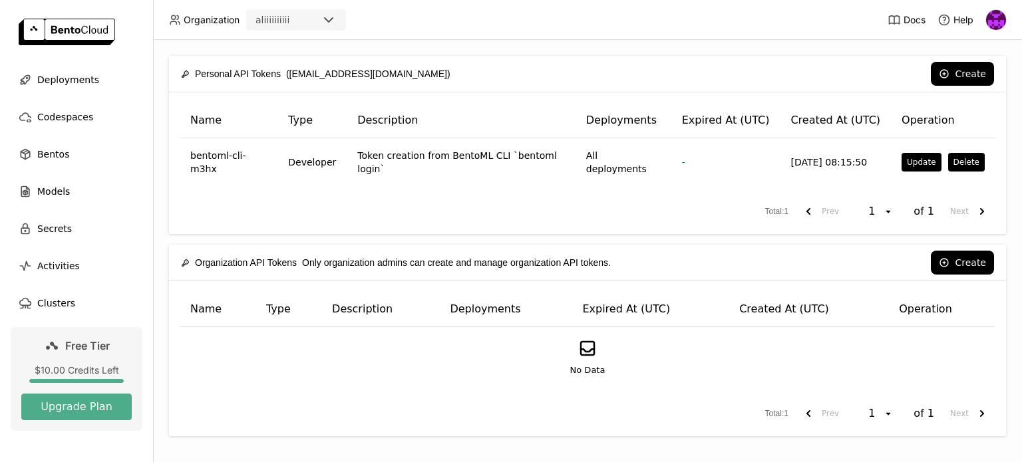
scroll to position [0, 0]
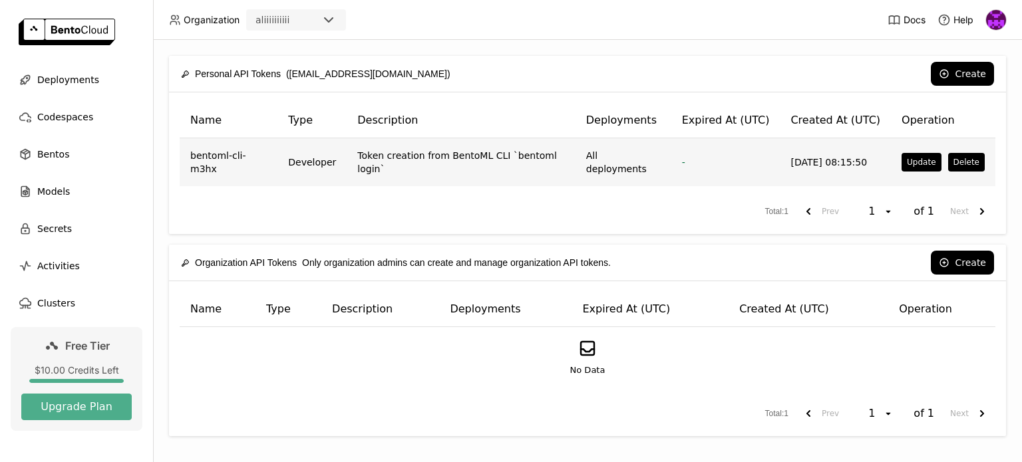
click at [504, 158] on td "Token creation from BentoML CLI `bentoml login`" at bounding box center [461, 162] width 228 height 48
click at [583, 159] on td "All deployments" at bounding box center [623, 162] width 96 height 48
click at [321, 159] on td "Developer" at bounding box center [311, 162] width 69 height 48
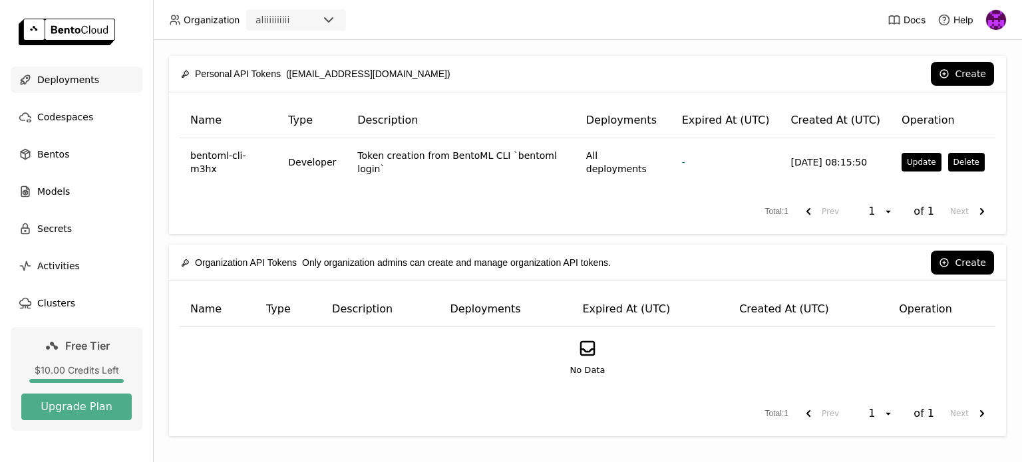
click at [71, 84] on span "Deployments" at bounding box center [68, 80] width 62 height 16
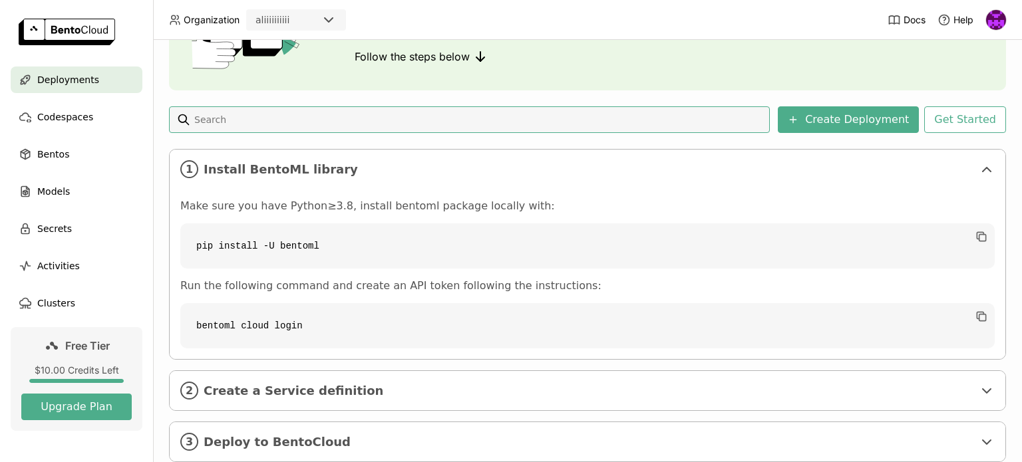
scroll to position [168, 0]
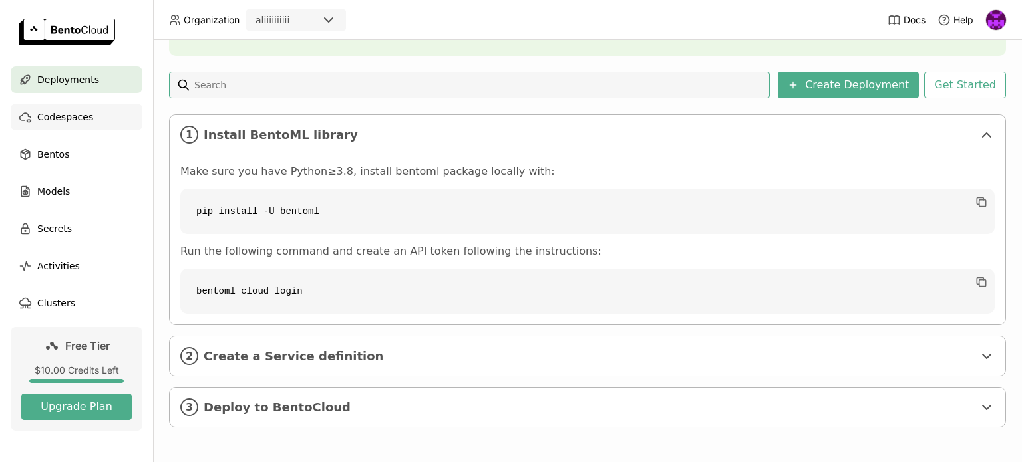
click at [66, 106] on div "Codespaces" at bounding box center [77, 117] width 132 height 27
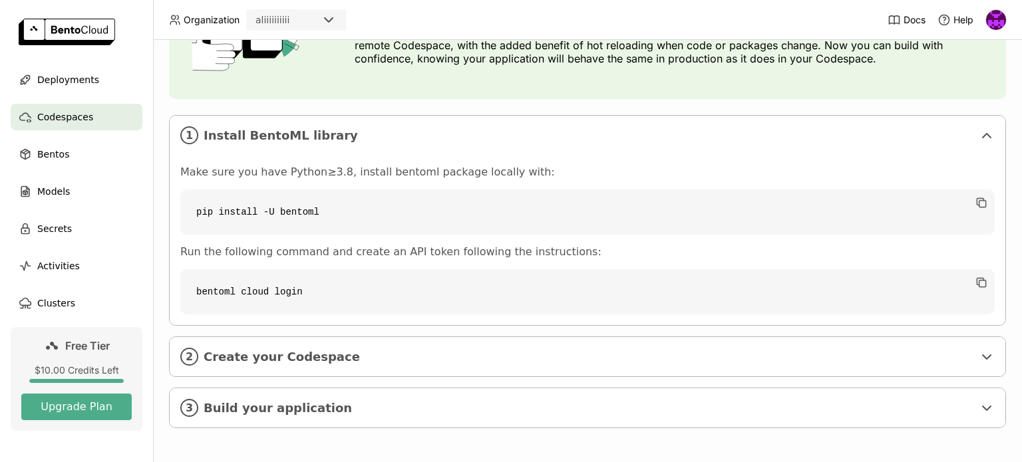
scroll to position [138, 0]
click at [61, 162] on span "Bentos" at bounding box center [53, 154] width 32 height 16
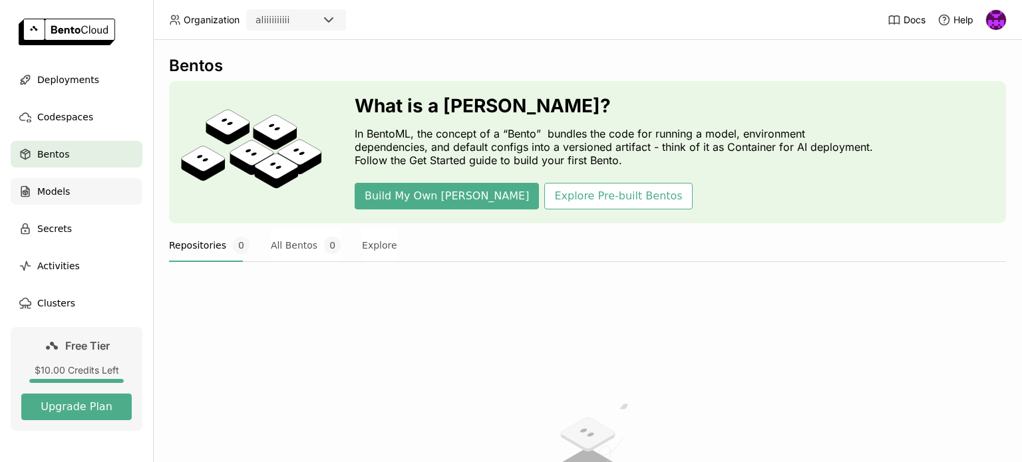
click at [76, 191] on div "Models" at bounding box center [77, 191] width 132 height 27
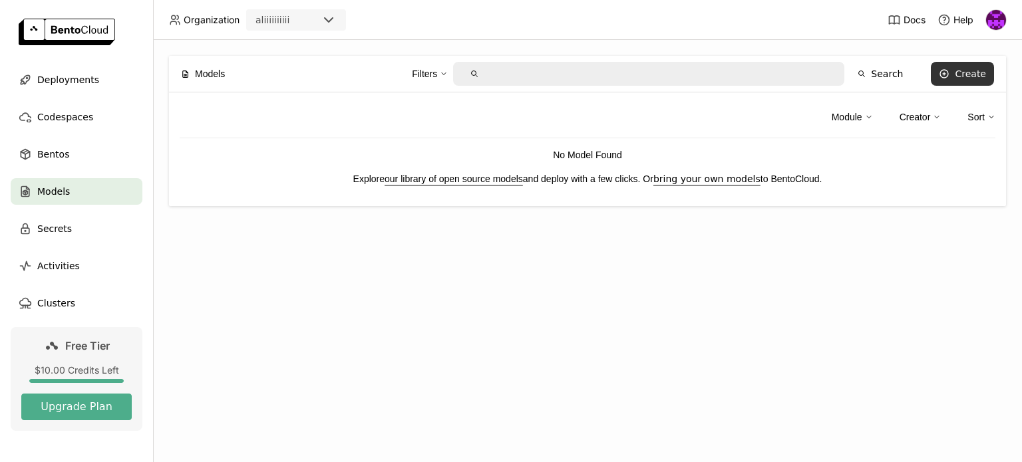
click at [966, 77] on div "Create" at bounding box center [970, 74] width 31 height 11
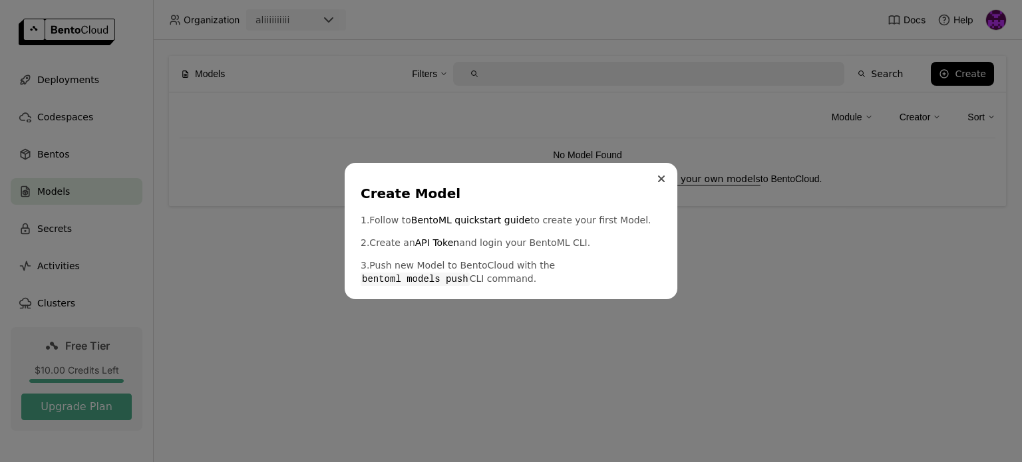
click at [666, 180] on button "Close" at bounding box center [661, 179] width 16 height 16
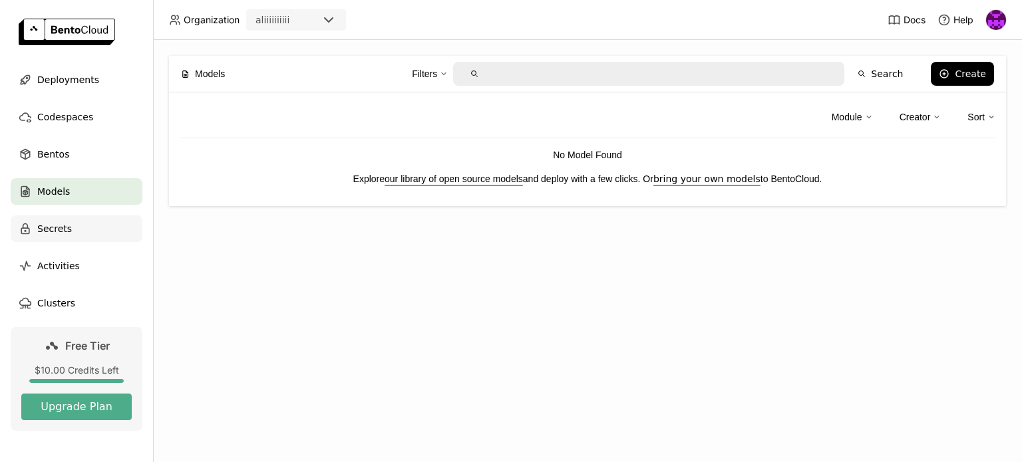
click at [53, 226] on span "Secrets" at bounding box center [54, 229] width 35 height 16
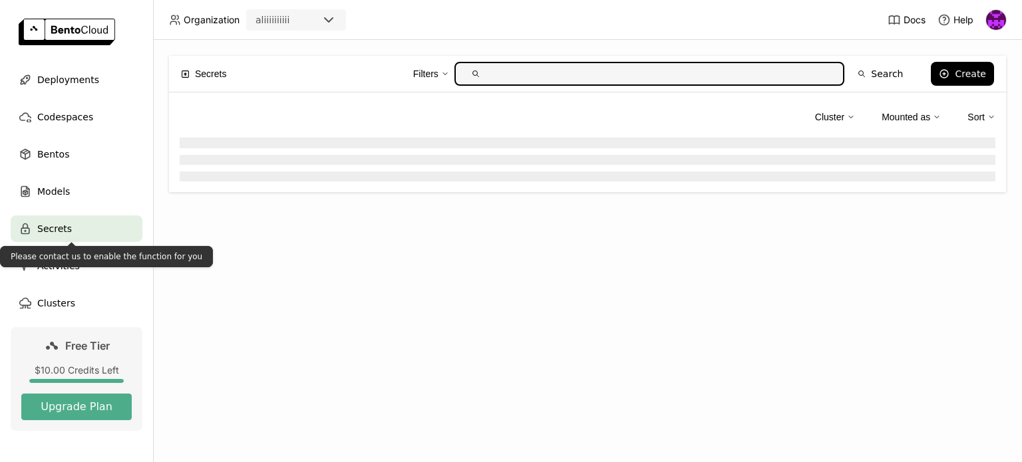
click at [80, 255] on div "Please contact us to enable the function for you" at bounding box center [106, 256] width 213 height 21
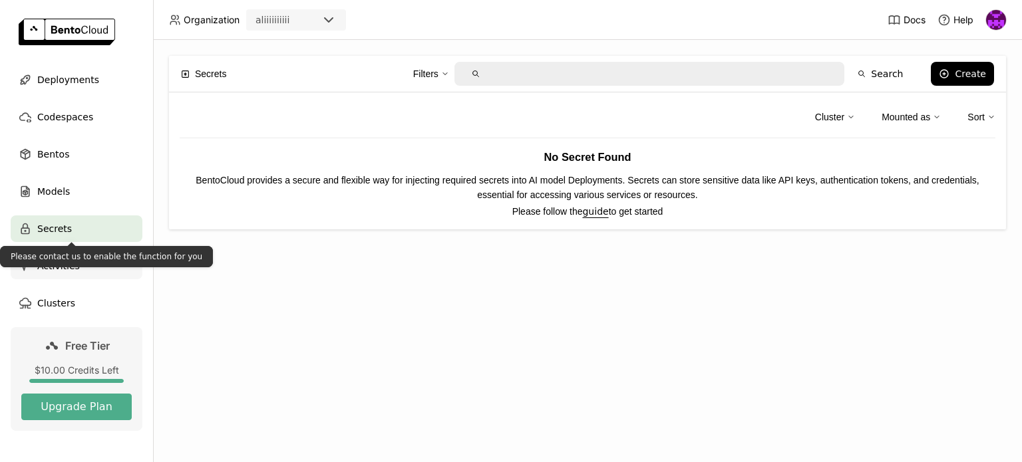
click at [81, 267] on div "Activities" at bounding box center [77, 266] width 132 height 27
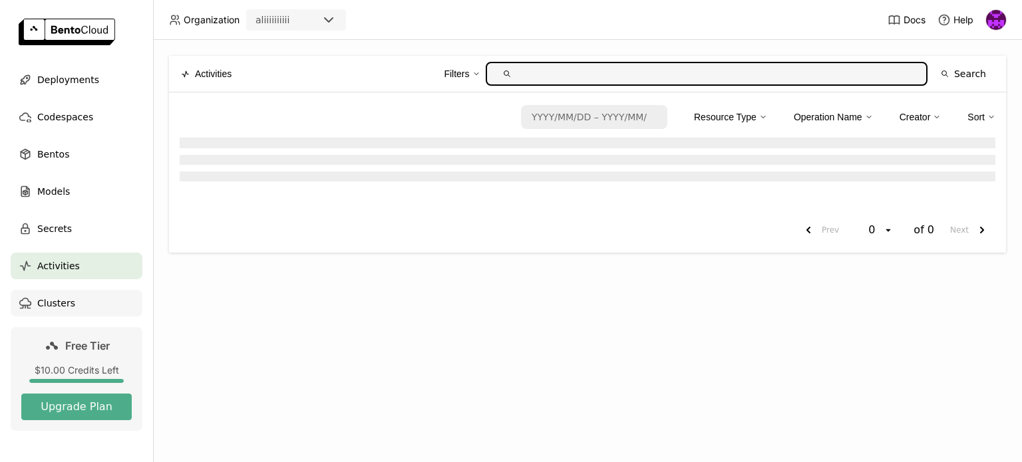
click at [54, 301] on span "Clusters" at bounding box center [56, 303] width 38 height 16
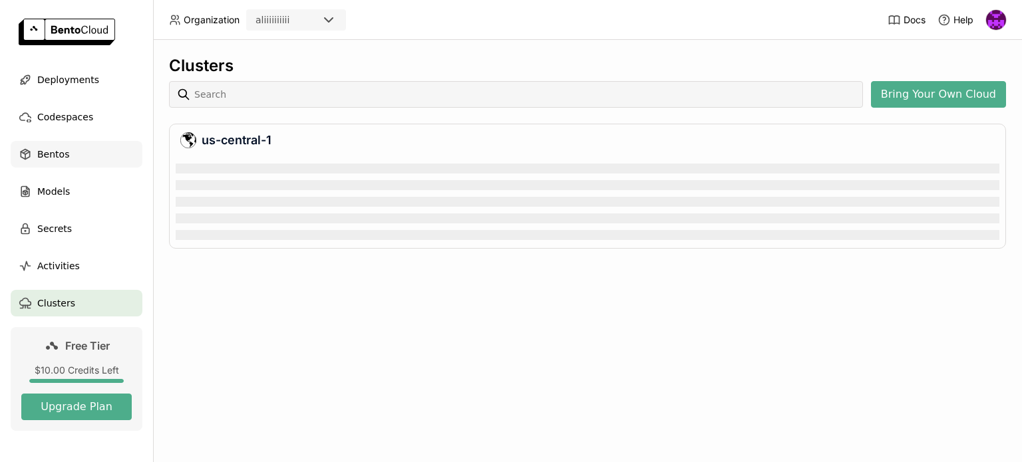
click at [58, 155] on span "Bentos" at bounding box center [53, 154] width 32 height 16
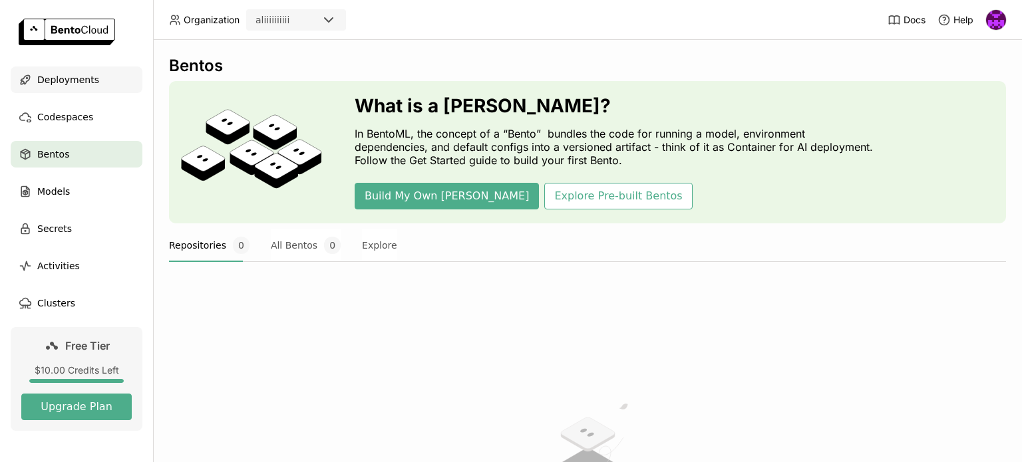
click at [77, 77] on span "Deployments" at bounding box center [68, 80] width 62 height 16
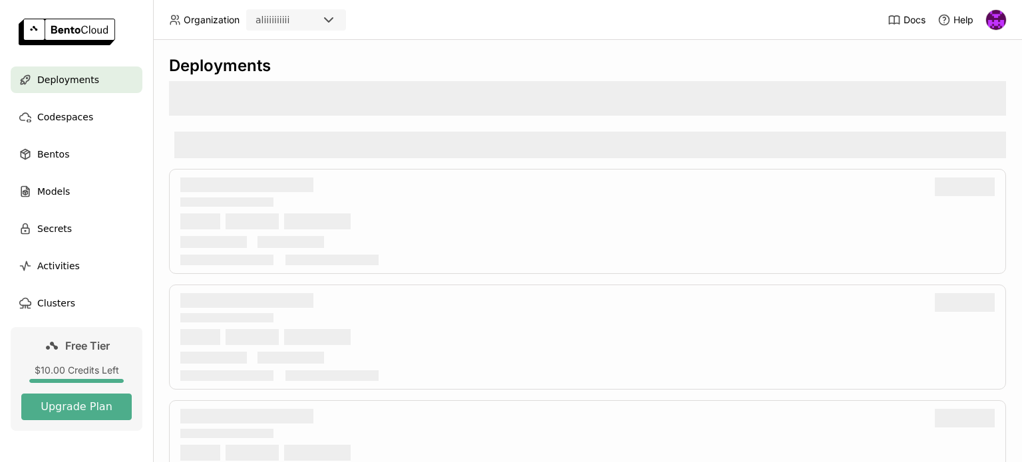
click at [82, 100] on ul "Deployments Codespaces Bentos Models Secrets Activities Clusters" at bounding box center [76, 192] width 153 height 250
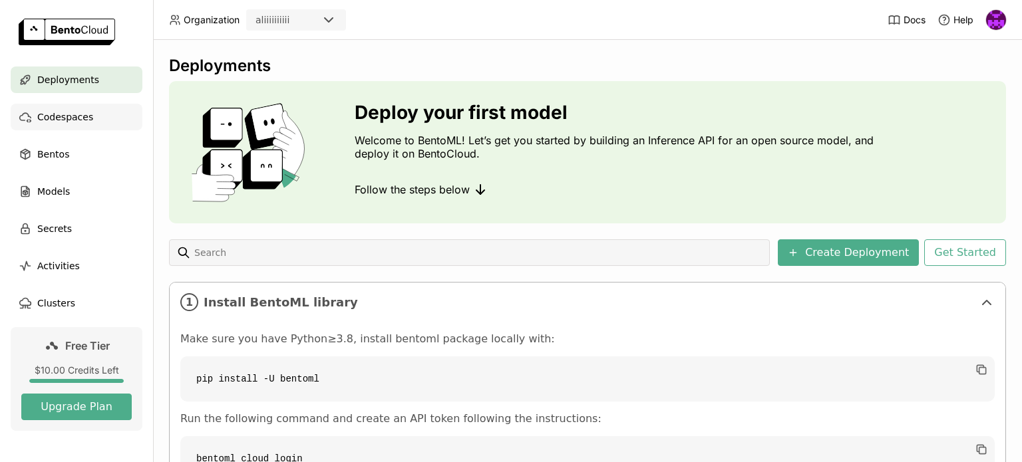
click at [79, 124] on span "Codespaces" at bounding box center [65, 117] width 56 height 16
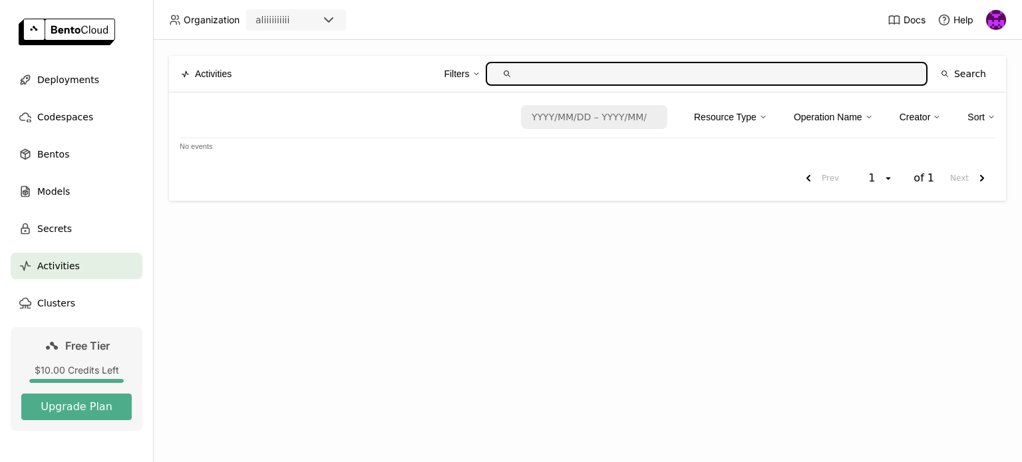
click at [200, 22] on span "Organization" at bounding box center [212, 20] width 56 height 12
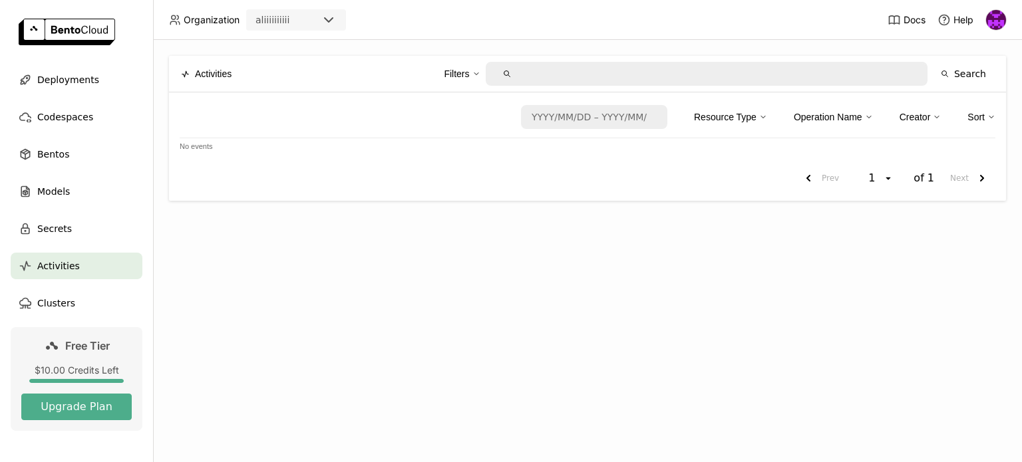
click at [289, 23] on div "aliiiiiiiiii" at bounding box center [283, 20] width 73 height 19
click at [436, 3] on header "Organization aliiiiiiiiii Docs Help" at bounding box center [511, 20] width 1022 height 40
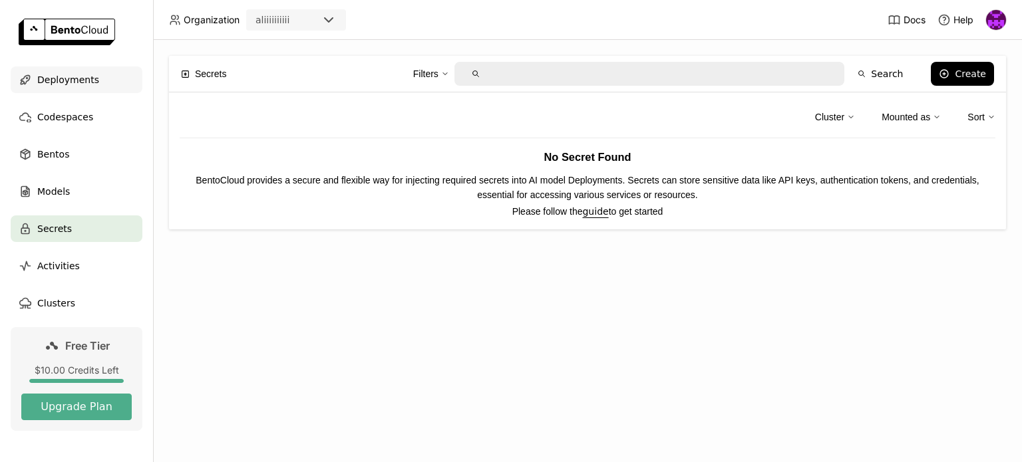
click at [76, 90] on div "Deployments" at bounding box center [77, 80] width 132 height 27
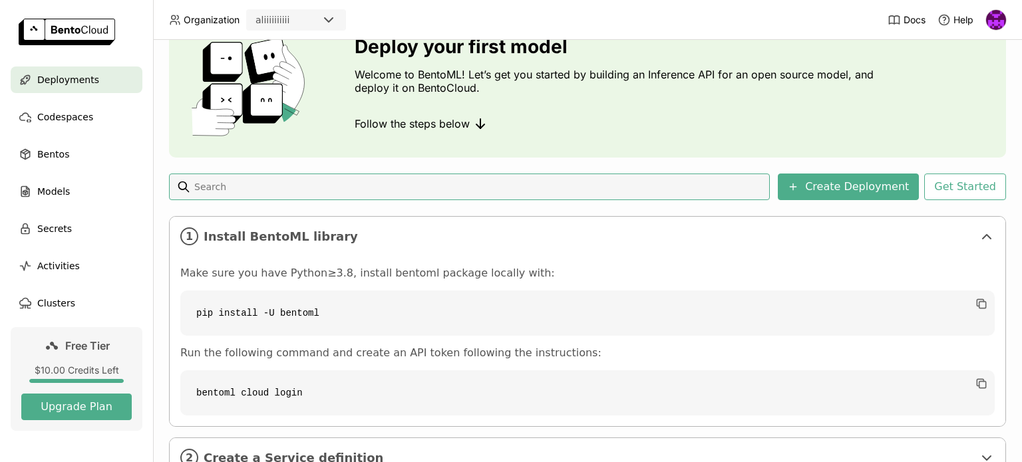
scroll to position [67, 0]
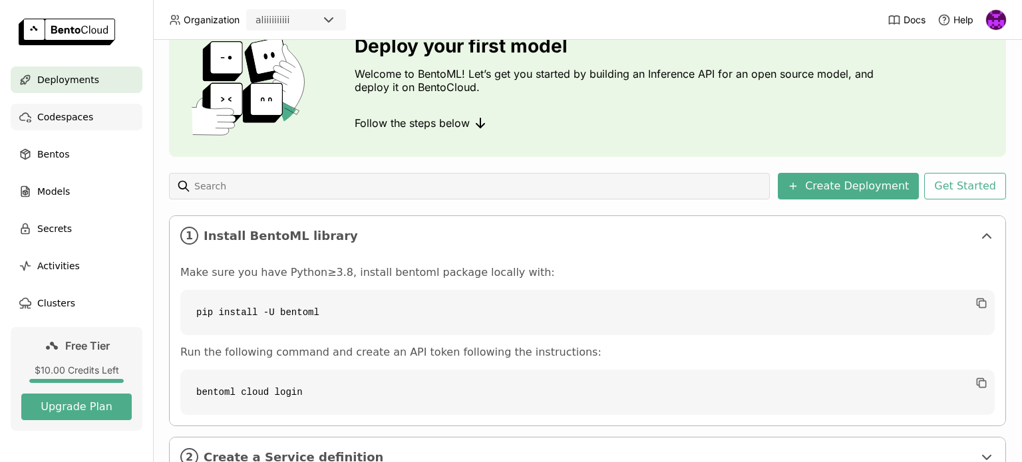
click at [66, 116] on span "Codespaces" at bounding box center [65, 117] width 56 height 16
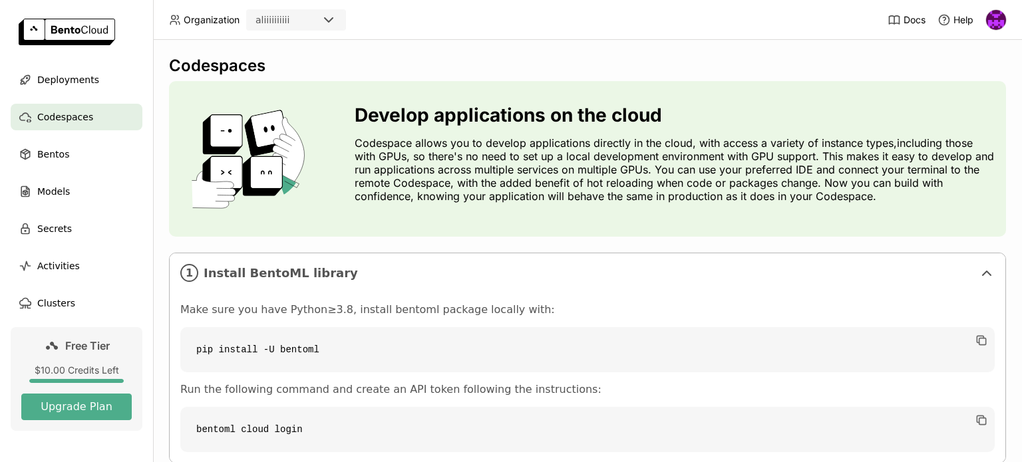
click at [1001, 17] on img at bounding box center [996, 20] width 20 height 20
click at [961, 90] on span "API Tokens" at bounding box center [977, 88] width 47 height 12
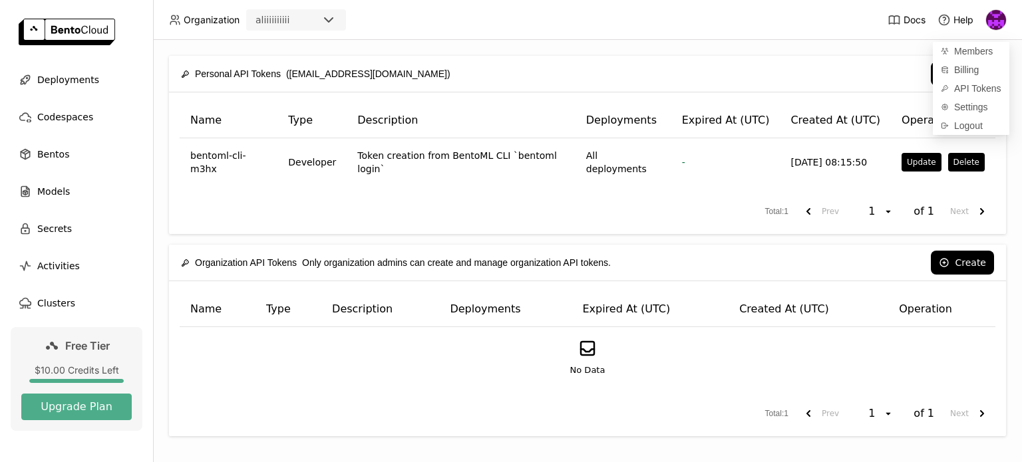
click at [678, 186] on div "Name Type Description Deployments Expired At (UTC) Created At (UTC) Operation b…" at bounding box center [587, 163] width 837 height 142
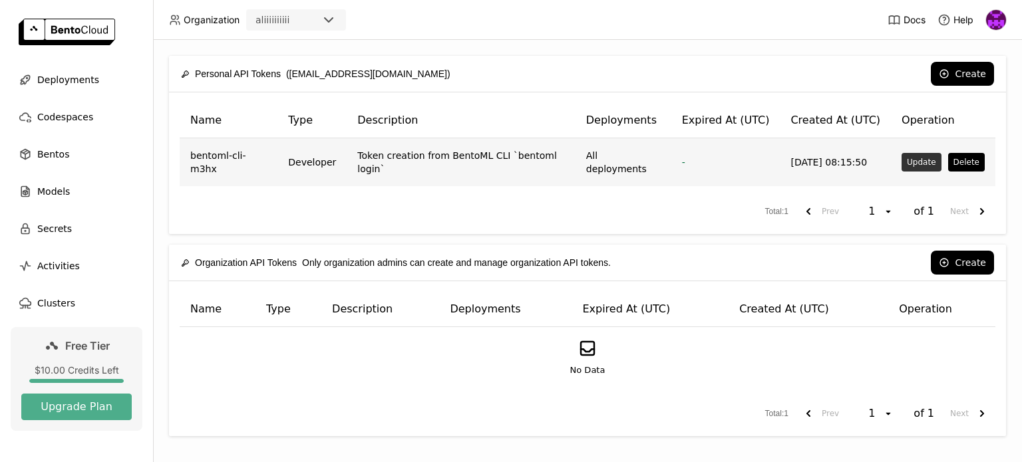
click at [910, 156] on button "Update" at bounding box center [920, 162] width 39 height 19
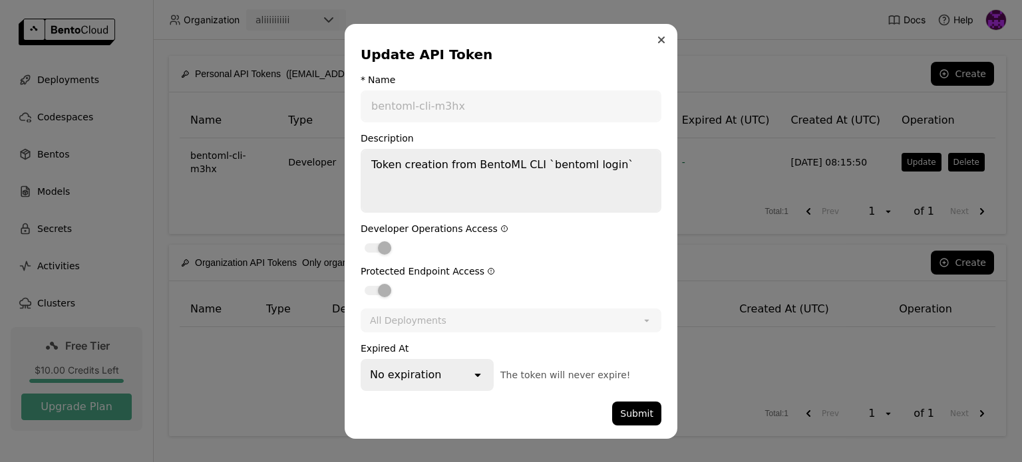
click at [656, 42] on button "Close" at bounding box center [661, 40] width 16 height 16
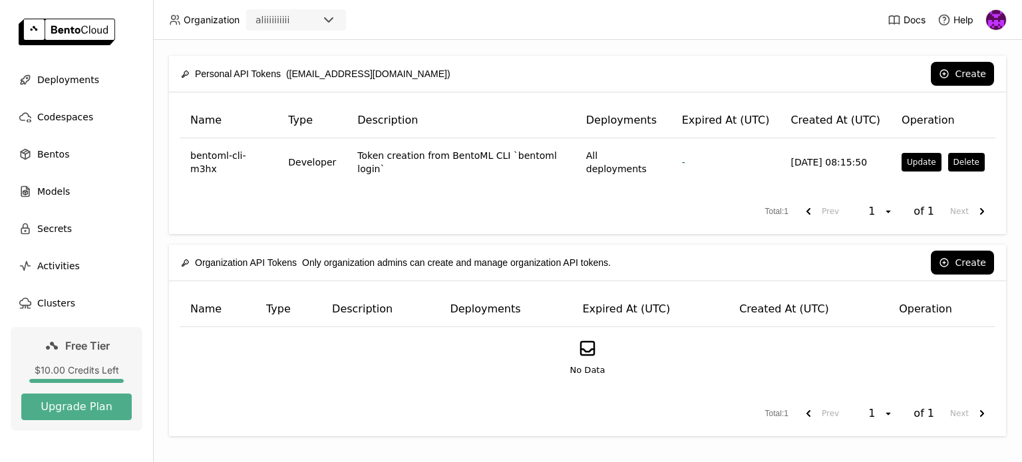
click at [353, 77] on div "Personal API Tokens (djuegos287@gmail.com)" at bounding box center [315, 74] width 269 height 28
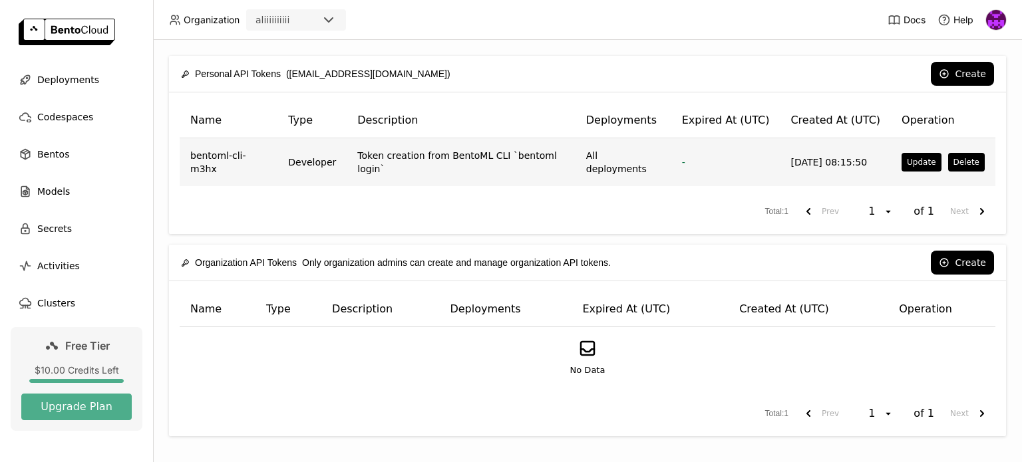
click at [428, 154] on td "Token creation from BentoML CLI `bentoml login`" at bounding box center [461, 162] width 228 height 48
click at [504, 164] on td "Token creation from BentoML CLI `bentoml login`" at bounding box center [461, 162] width 228 height 48
drag, startPoint x: 610, startPoint y: 157, endPoint x: 596, endPoint y: 159, distance: 14.1
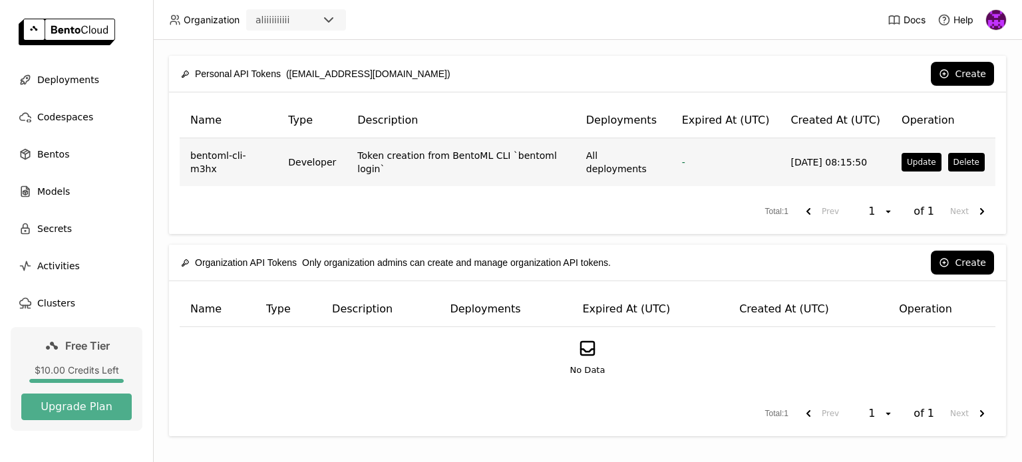
click at [597, 159] on td "All deployments" at bounding box center [623, 162] width 96 height 48
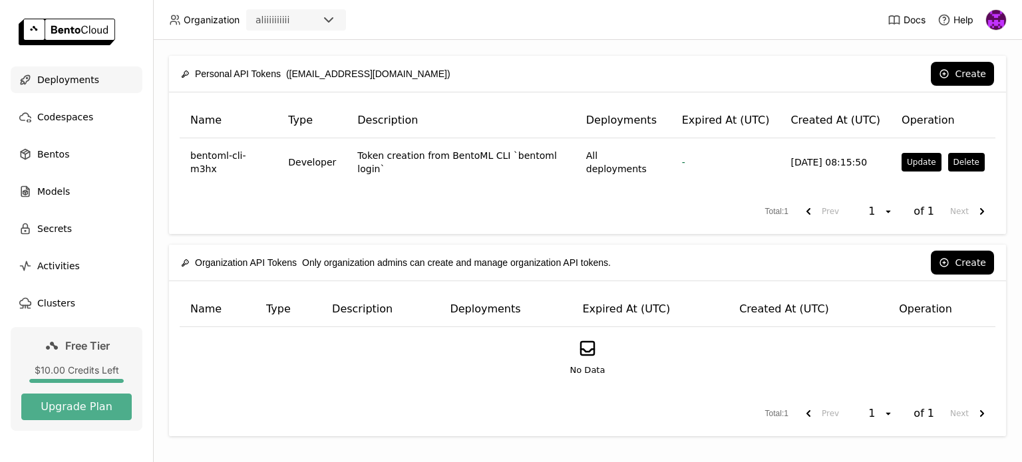
click at [78, 81] on span "Deployments" at bounding box center [68, 80] width 62 height 16
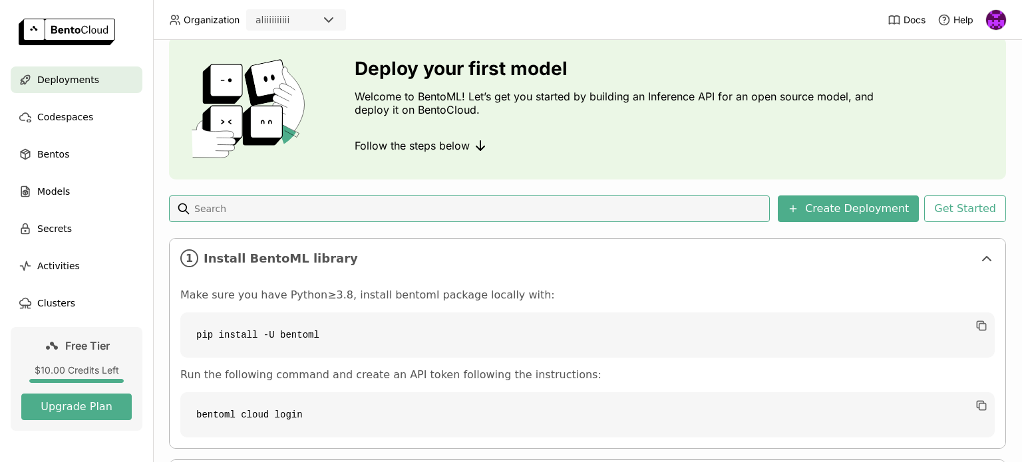
scroll to position [67, 0]
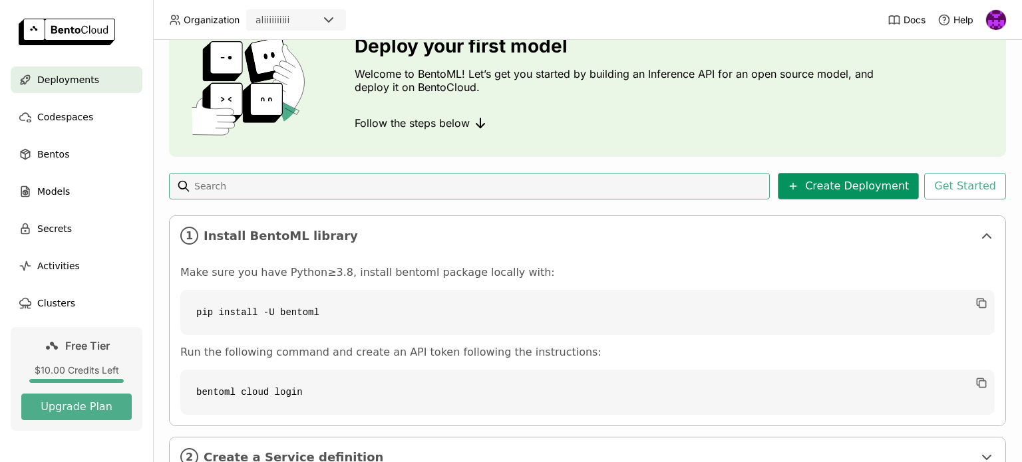
click at [878, 180] on button "Create Deployment" at bounding box center [848, 186] width 141 height 27
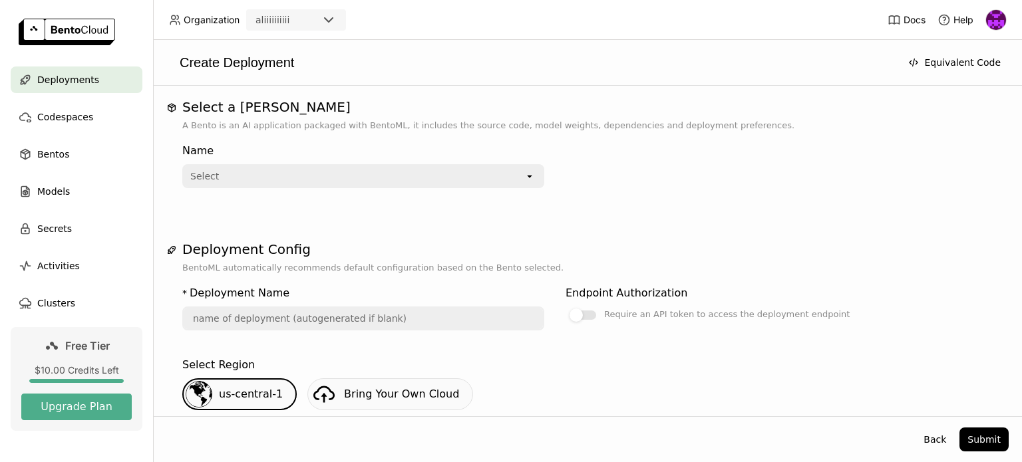
click at [519, 176] on div "Select" at bounding box center [354, 176] width 341 height 21
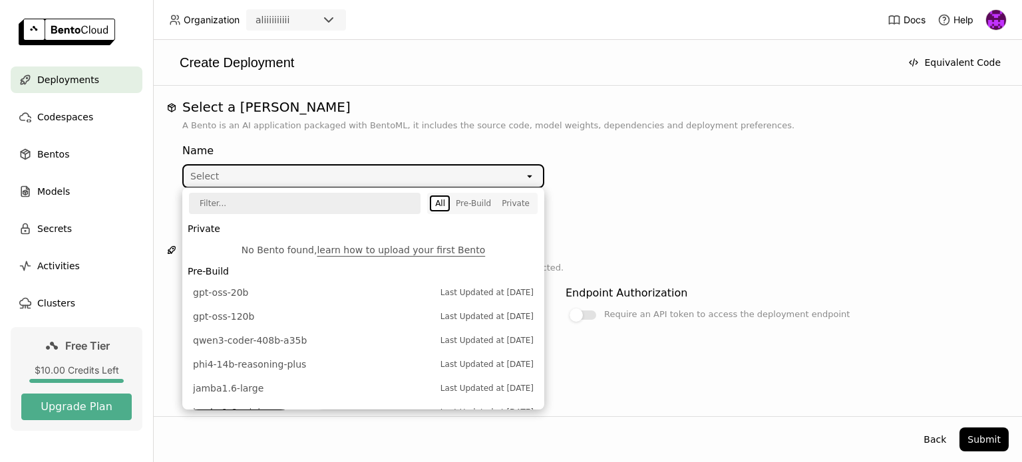
click at [207, 226] on li "Private" at bounding box center [363, 229] width 362 height 19
click at [231, 289] on span "gpt-oss-20b" at bounding box center [313, 292] width 241 height 13
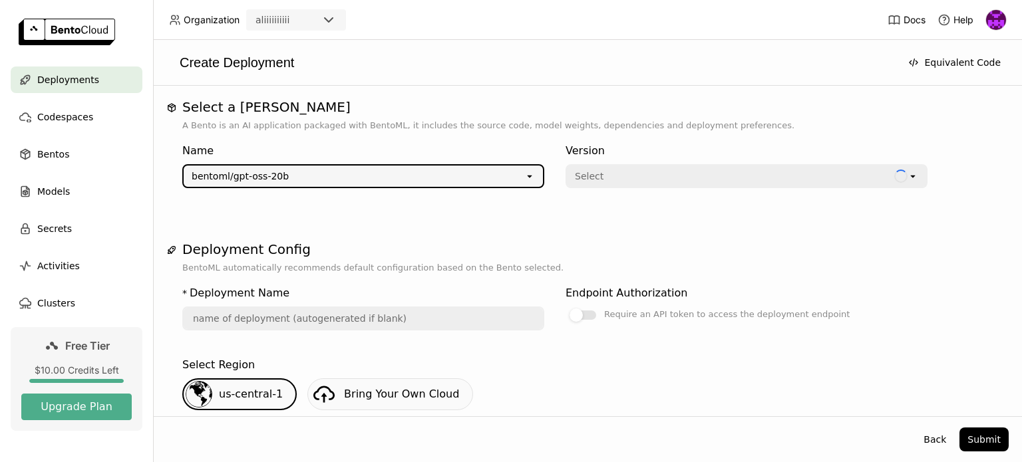
type input "gpt-oss-20-b-s6sw"
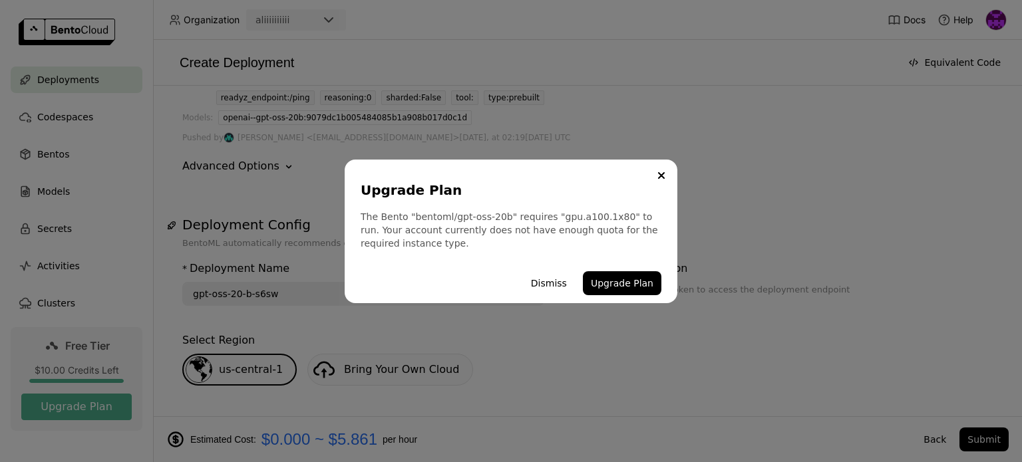
scroll to position [67, 0]
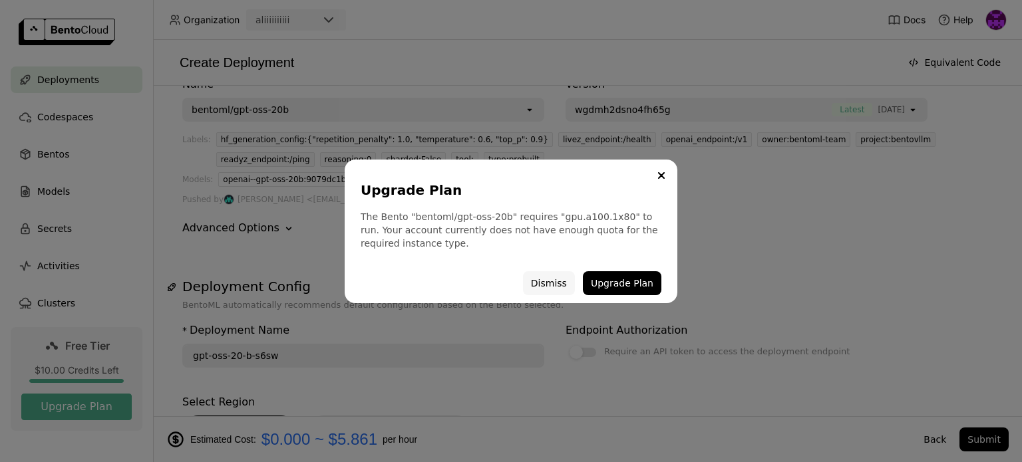
click at [552, 278] on button "Dismiss" at bounding box center [549, 283] width 52 height 24
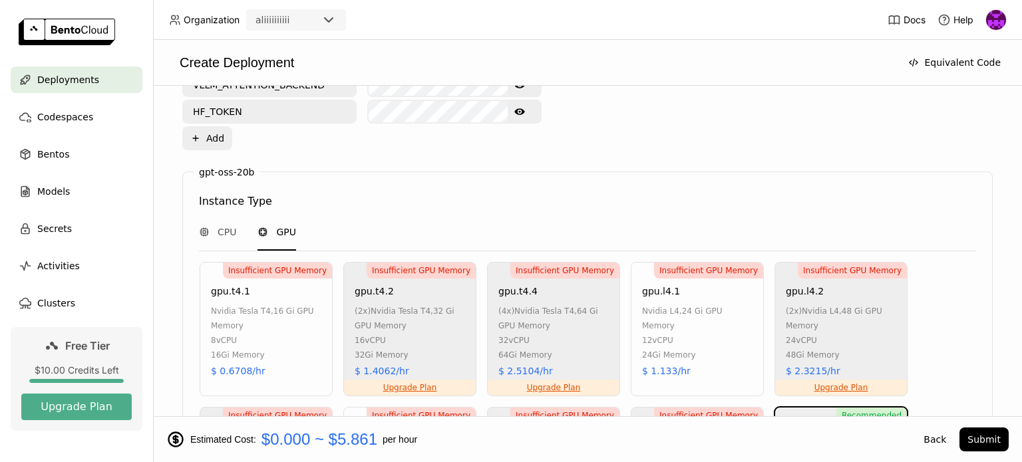
scroll to position [732, 0]
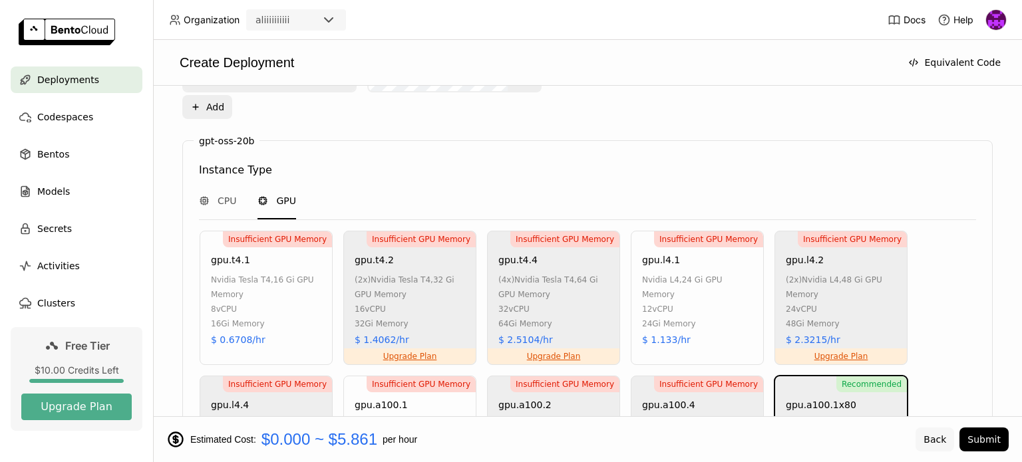
click at [935, 440] on button "Back" at bounding box center [934, 440] width 39 height 24
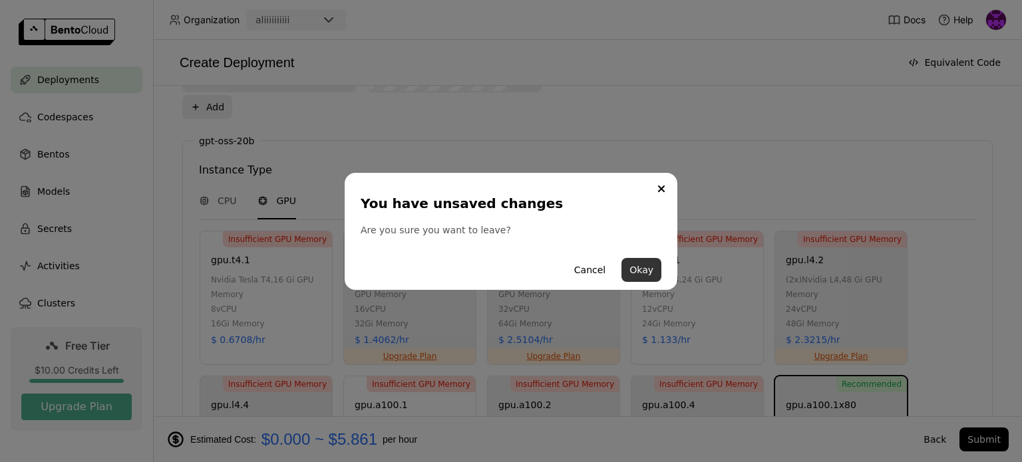
click at [646, 268] on button "Okay" at bounding box center [641, 270] width 40 height 24
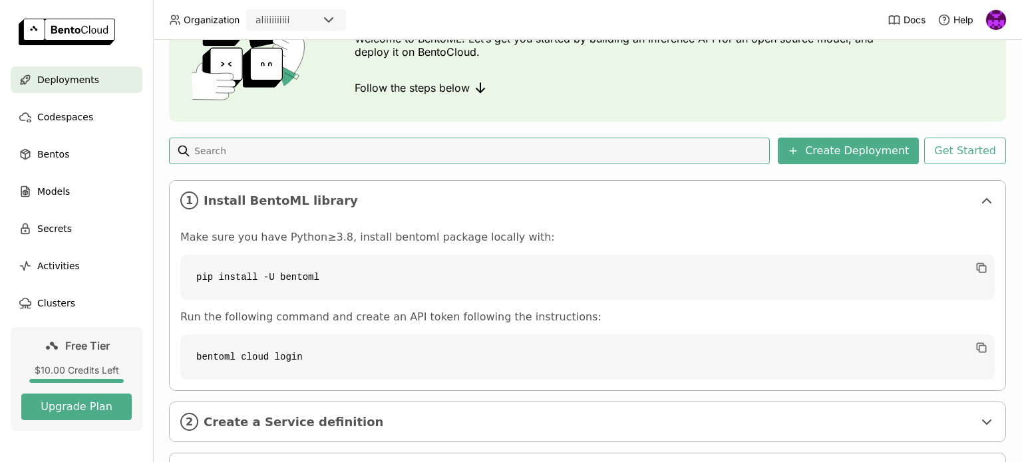
scroll to position [168, 0]
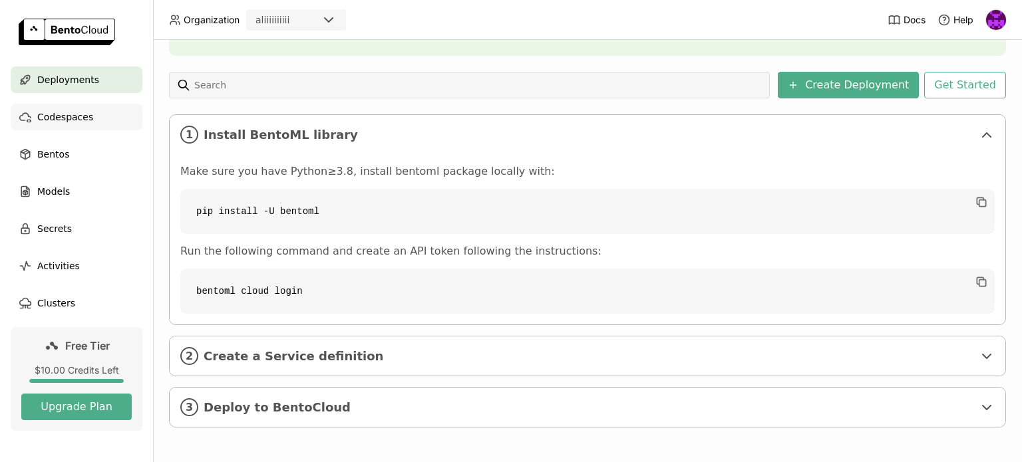
click at [70, 116] on span "Codespaces" at bounding box center [65, 117] width 56 height 16
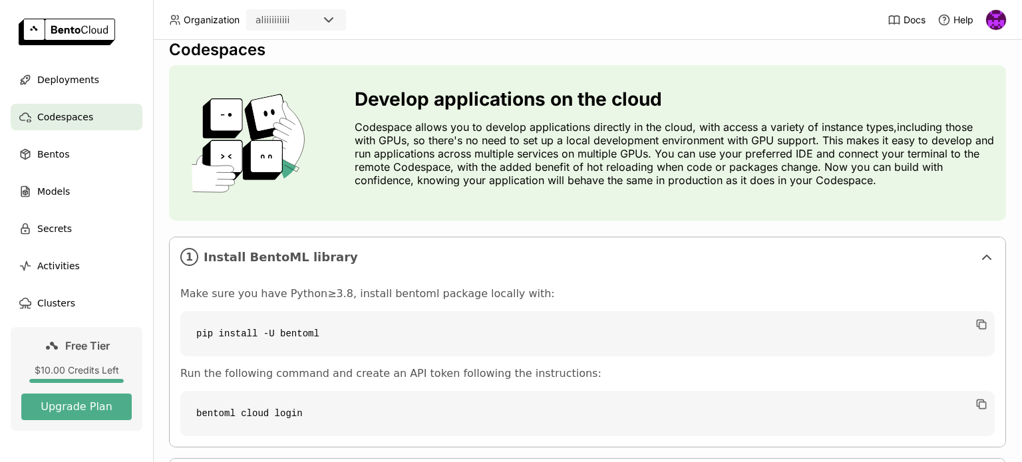
scroll to position [5, 0]
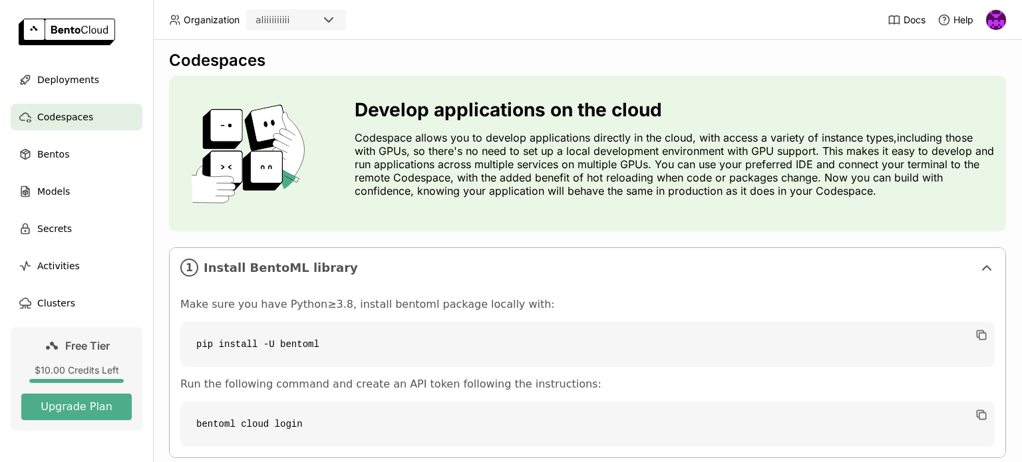
click at [416, 134] on p "Codespace allows you to develop applications directly in the cloud, with access…" at bounding box center [675, 164] width 641 height 67
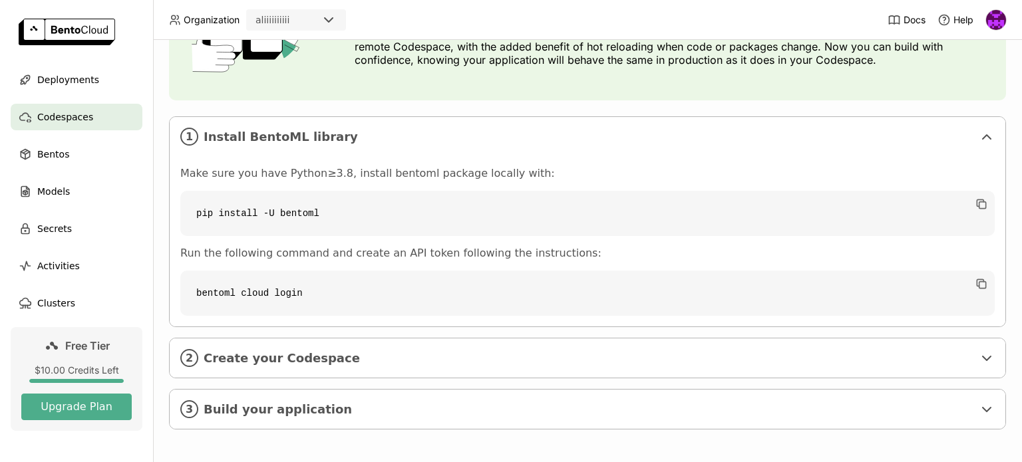
scroll to position [138, 0]
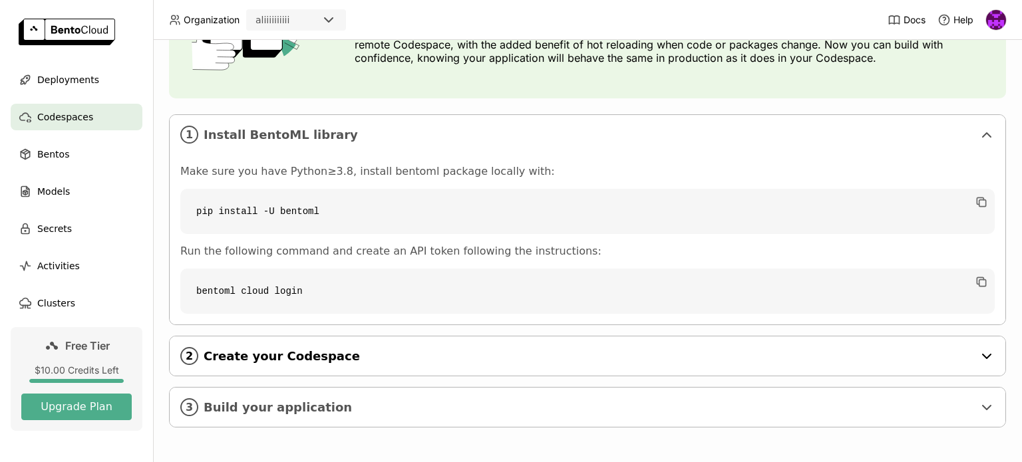
click at [982, 365] on div "2 Create your Codespace" at bounding box center [588, 356] width 836 height 39
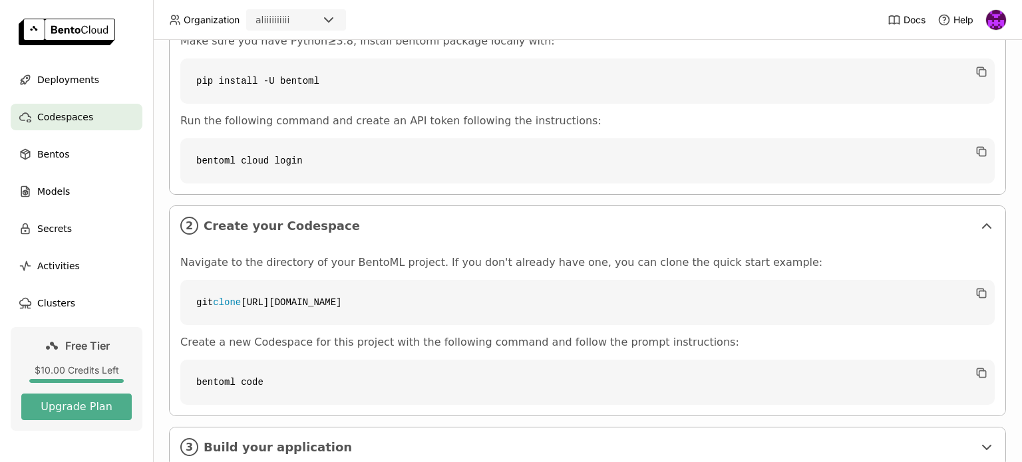
scroll to position [309, 0]
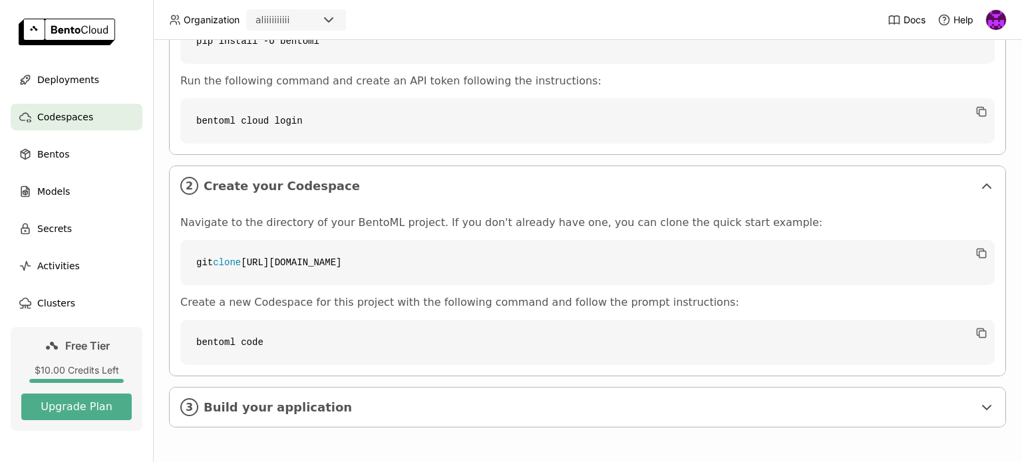
click at [293, 257] on code "git clone https://github.com/bentoml/quickstart" at bounding box center [587, 262] width 814 height 45
copy div "git clone https://github.com/bentoml/quickstart"
click at [275, 261] on code "git clone https://github.com/bentoml/quickstart" at bounding box center [587, 262] width 814 height 45
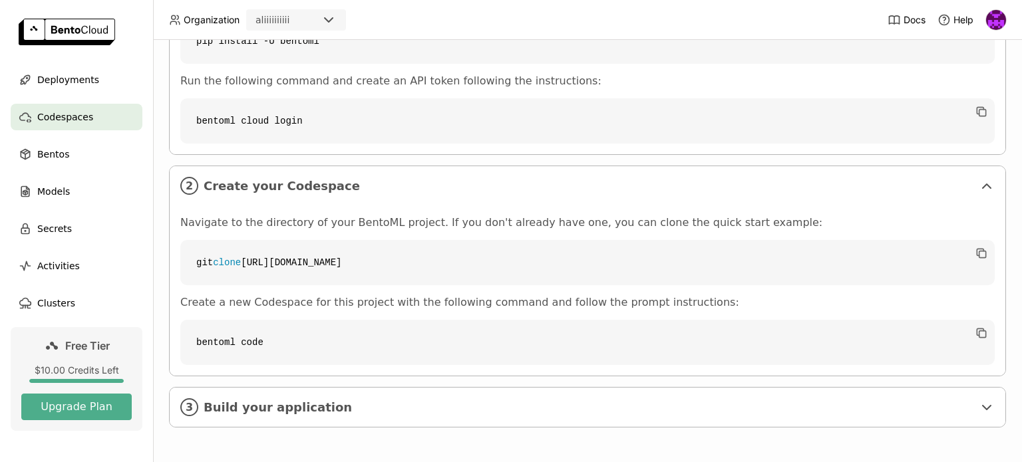
click at [305, 257] on code "git clone https://github.com/bentoml/quickstart" at bounding box center [587, 262] width 814 height 45
copy div "git clone https://github.com/bentoml/quickstart"
click at [522, 401] on span "Build your application" at bounding box center [589, 408] width 770 height 15
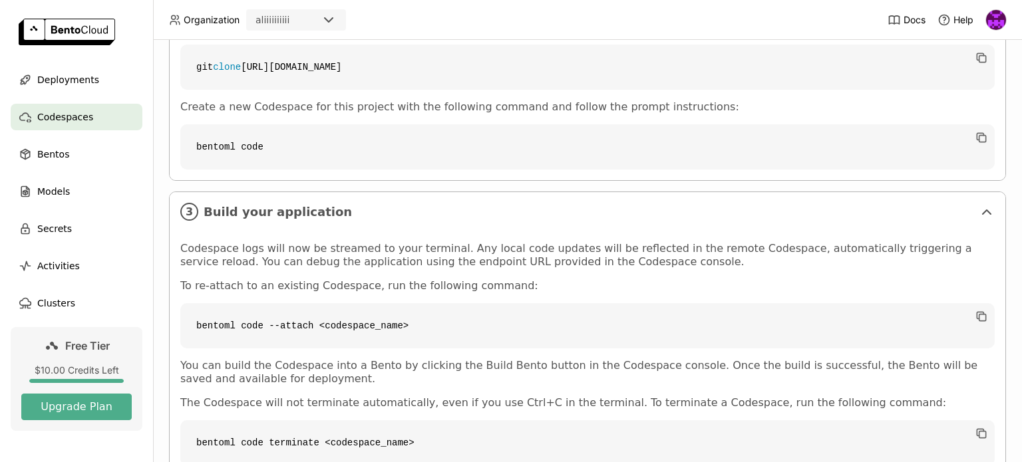
scroll to position [420, 0]
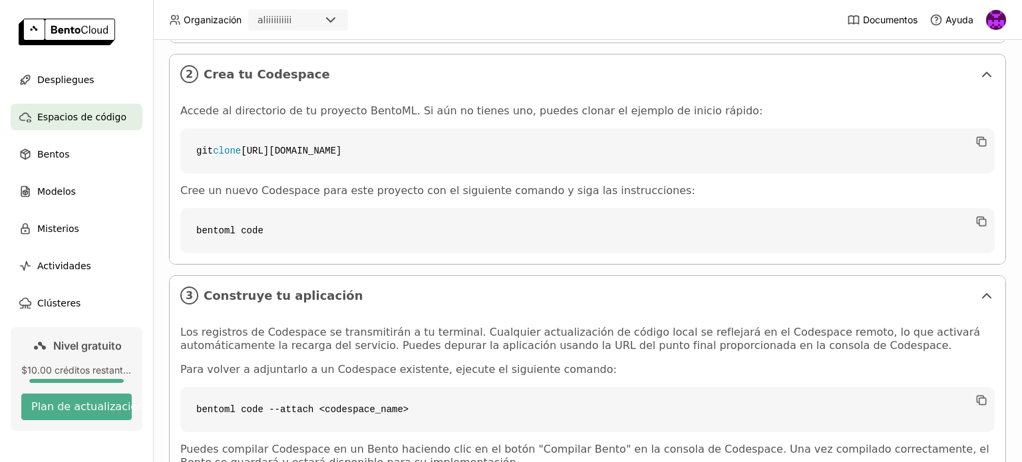
click at [585, 226] on code "bentoml code" at bounding box center [587, 230] width 814 height 45
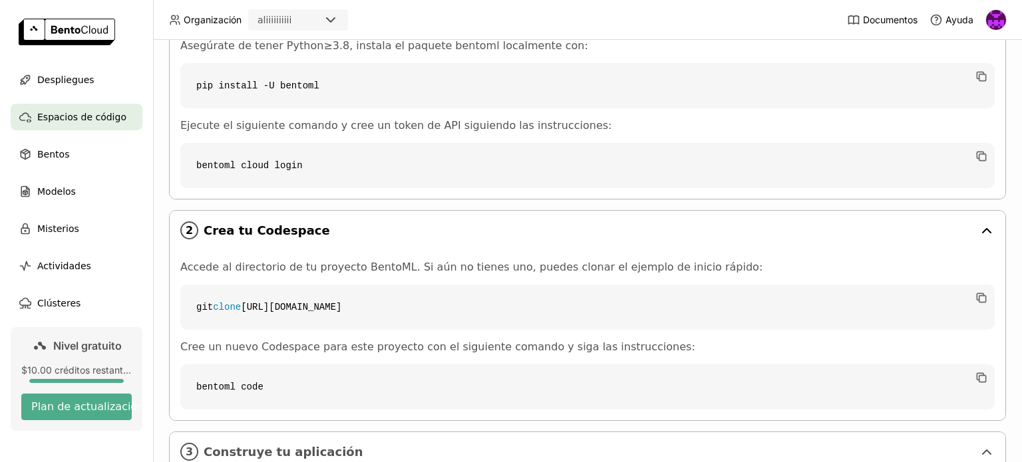
scroll to position [287, 0]
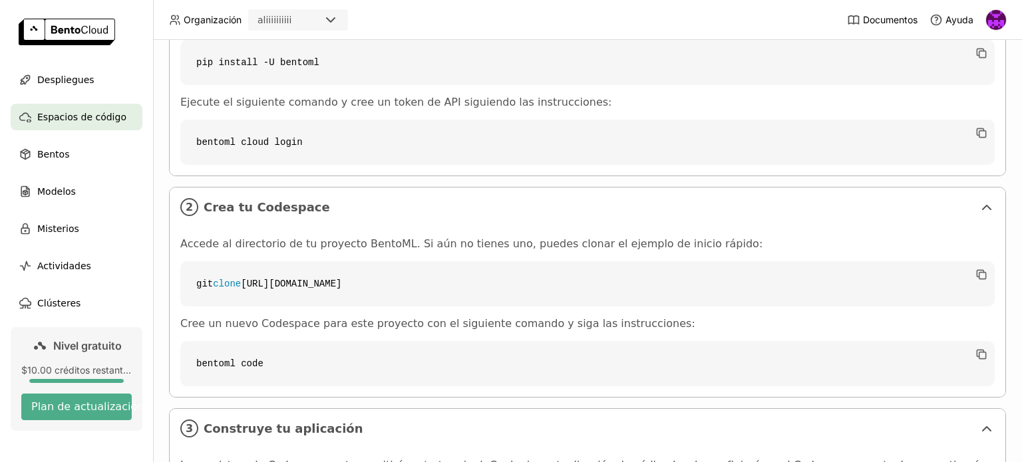
click at [215, 359] on code "bentoml code" at bounding box center [587, 363] width 814 height 45
copy div "bentoml code"
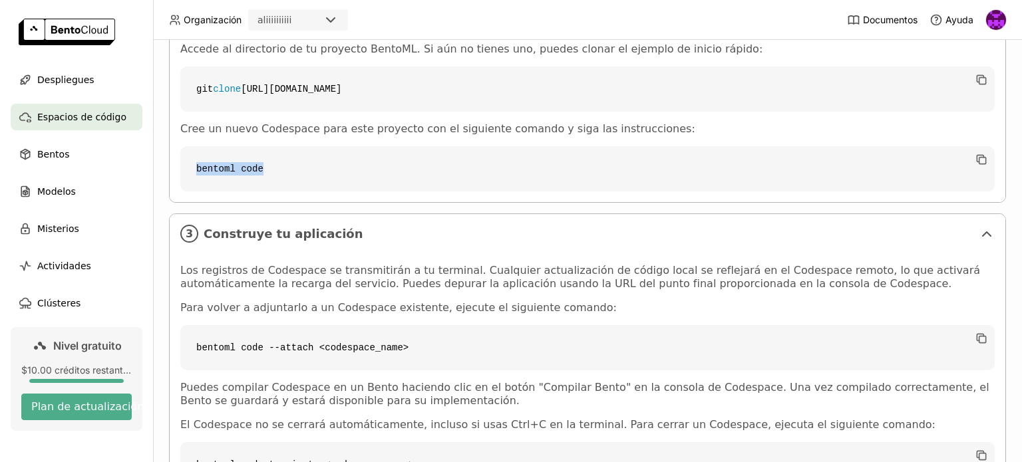
scroll to position [554, 0]
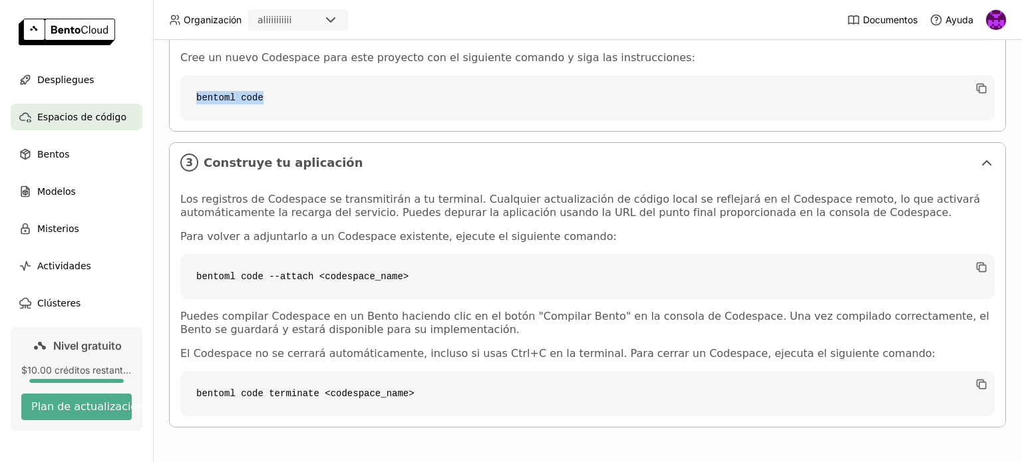
click at [1001, 20] on img at bounding box center [996, 20] width 20 height 20
click at [961, 90] on font "Tokens API" at bounding box center [968, 88] width 47 height 11
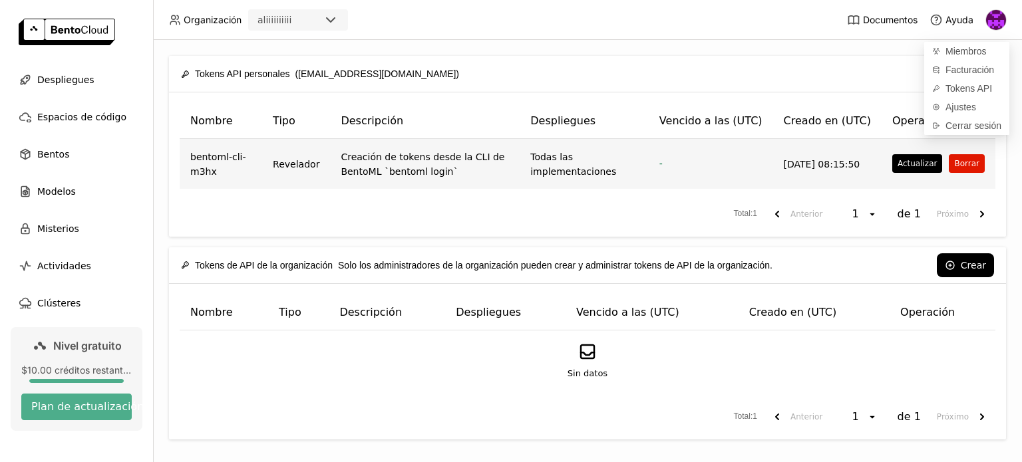
click at [967, 163] on font "Borrar" at bounding box center [966, 163] width 25 height 9
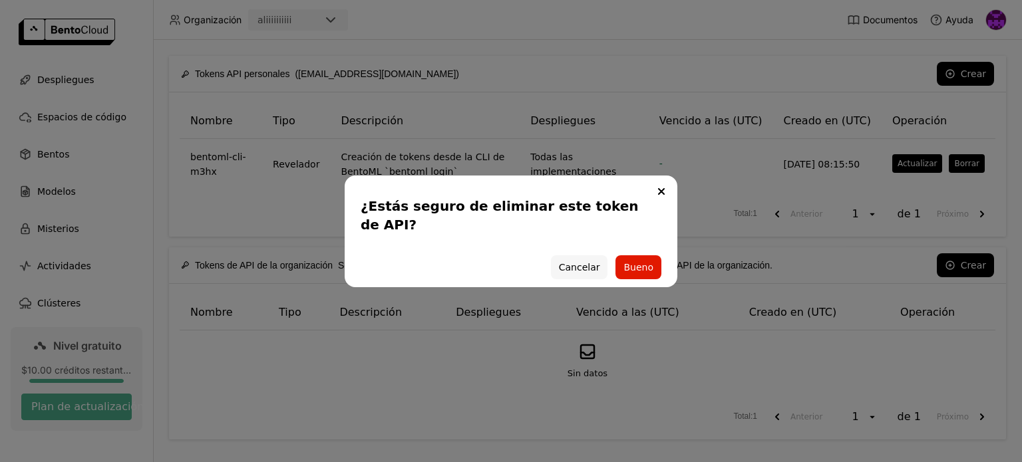
click at [576, 262] on font "Cancelar" at bounding box center [579, 267] width 41 height 11
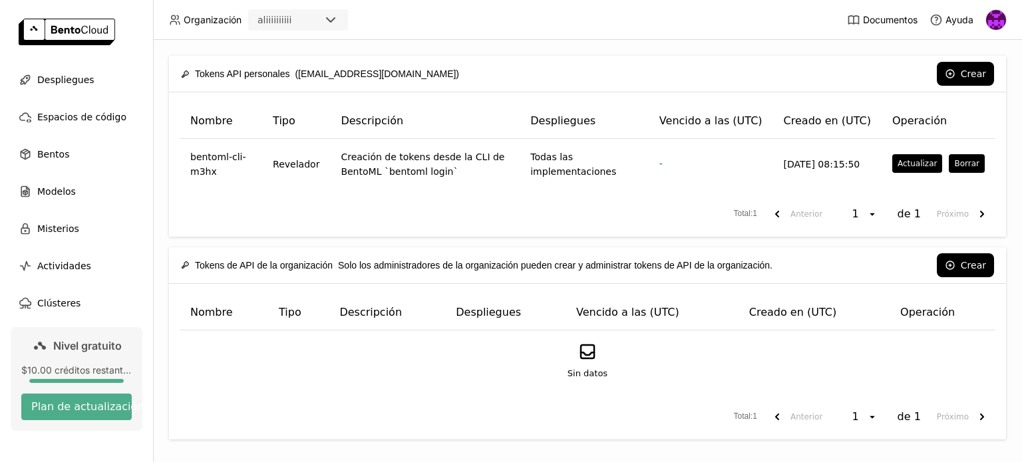
click at [998, 25] on img at bounding box center [996, 20] width 20 height 20
click at [966, 124] on font "Cerrar sesión" at bounding box center [982, 125] width 56 height 11
